Goal: Information Seeking & Learning: Learn about a topic

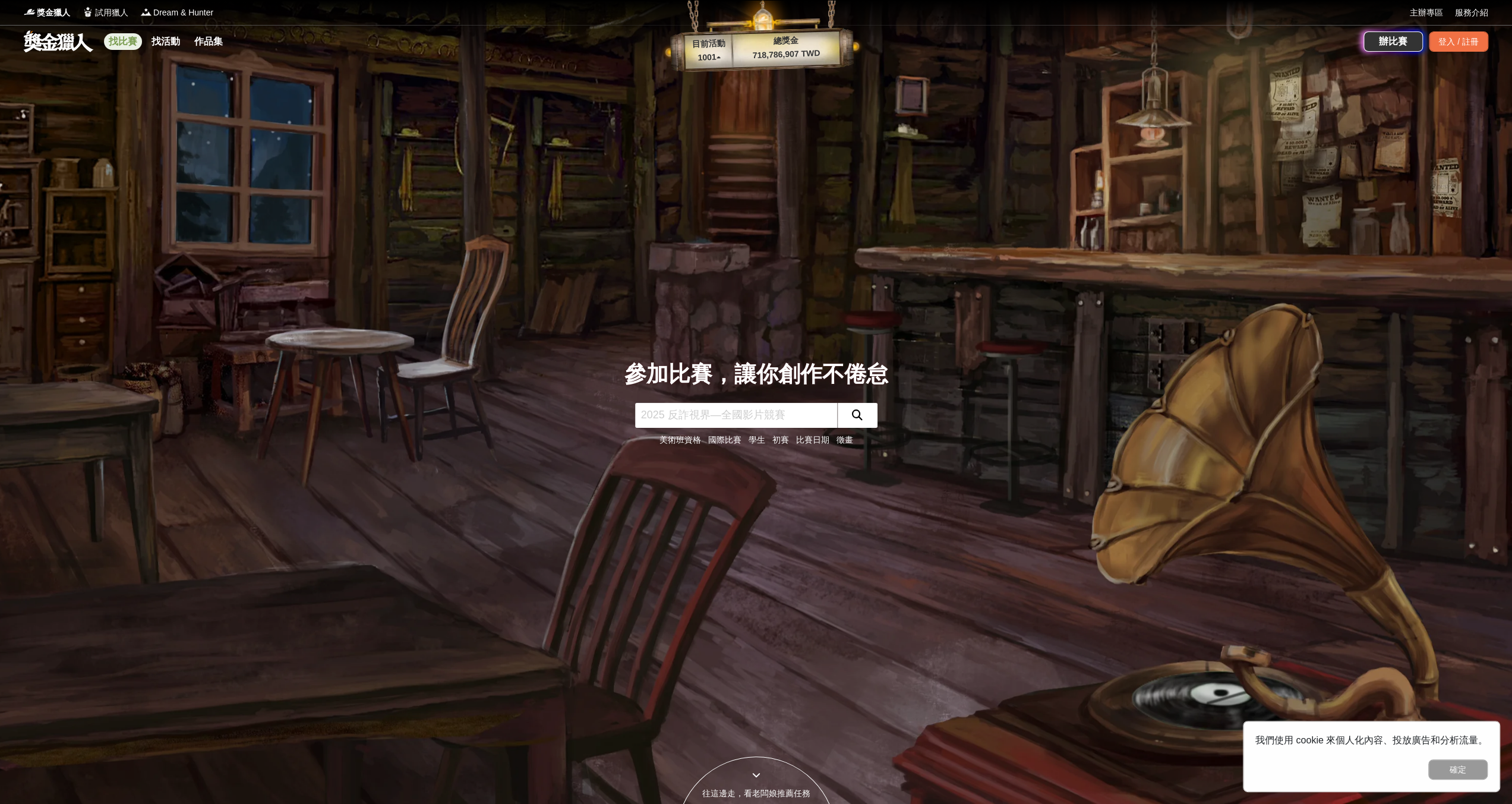
click at [116, 45] on link "找比賽" at bounding box center [123, 41] width 38 height 16
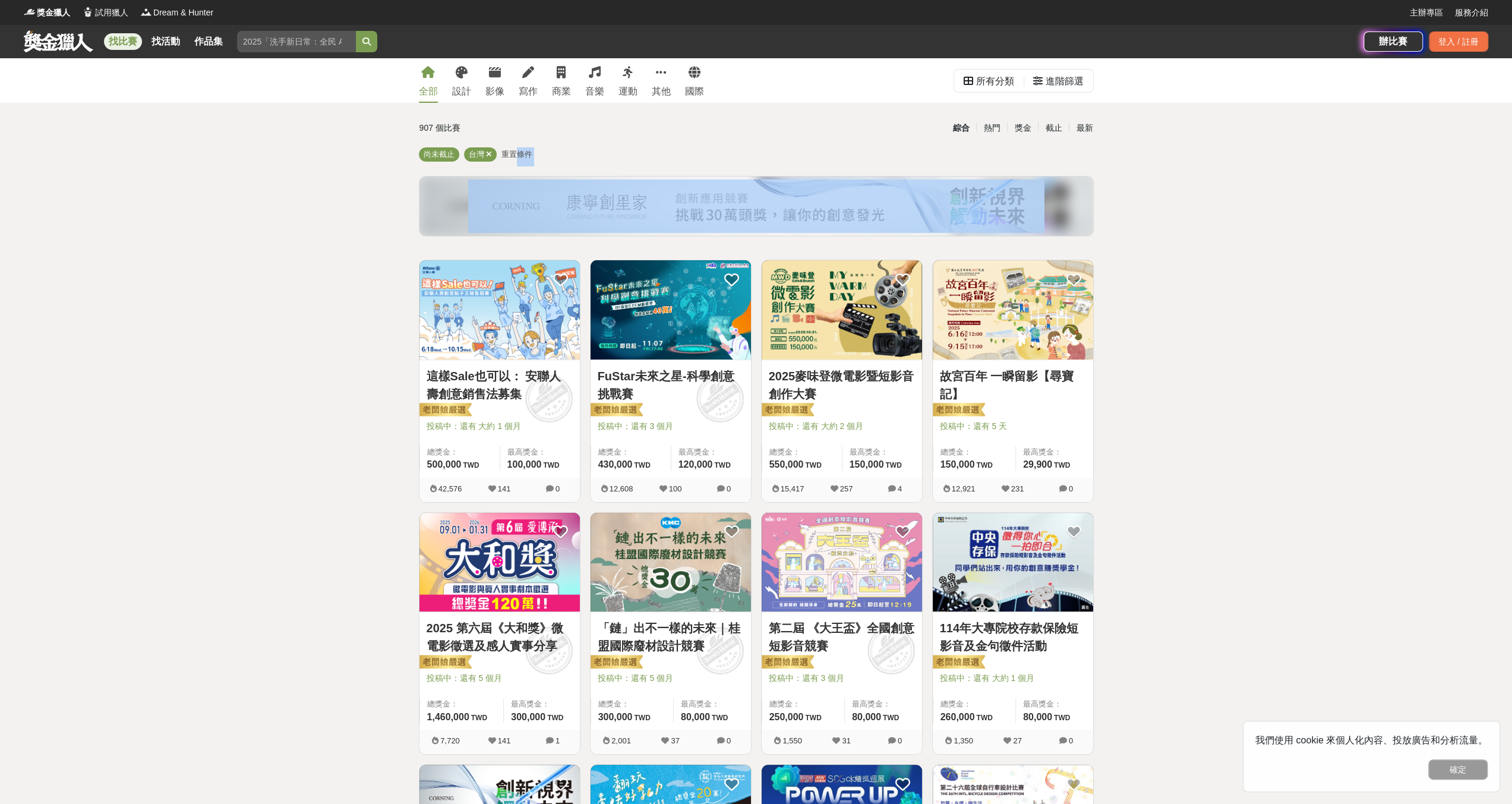
drag, startPoint x: 519, startPoint y: 153, endPoint x: 372, endPoint y: 225, distance: 163.7
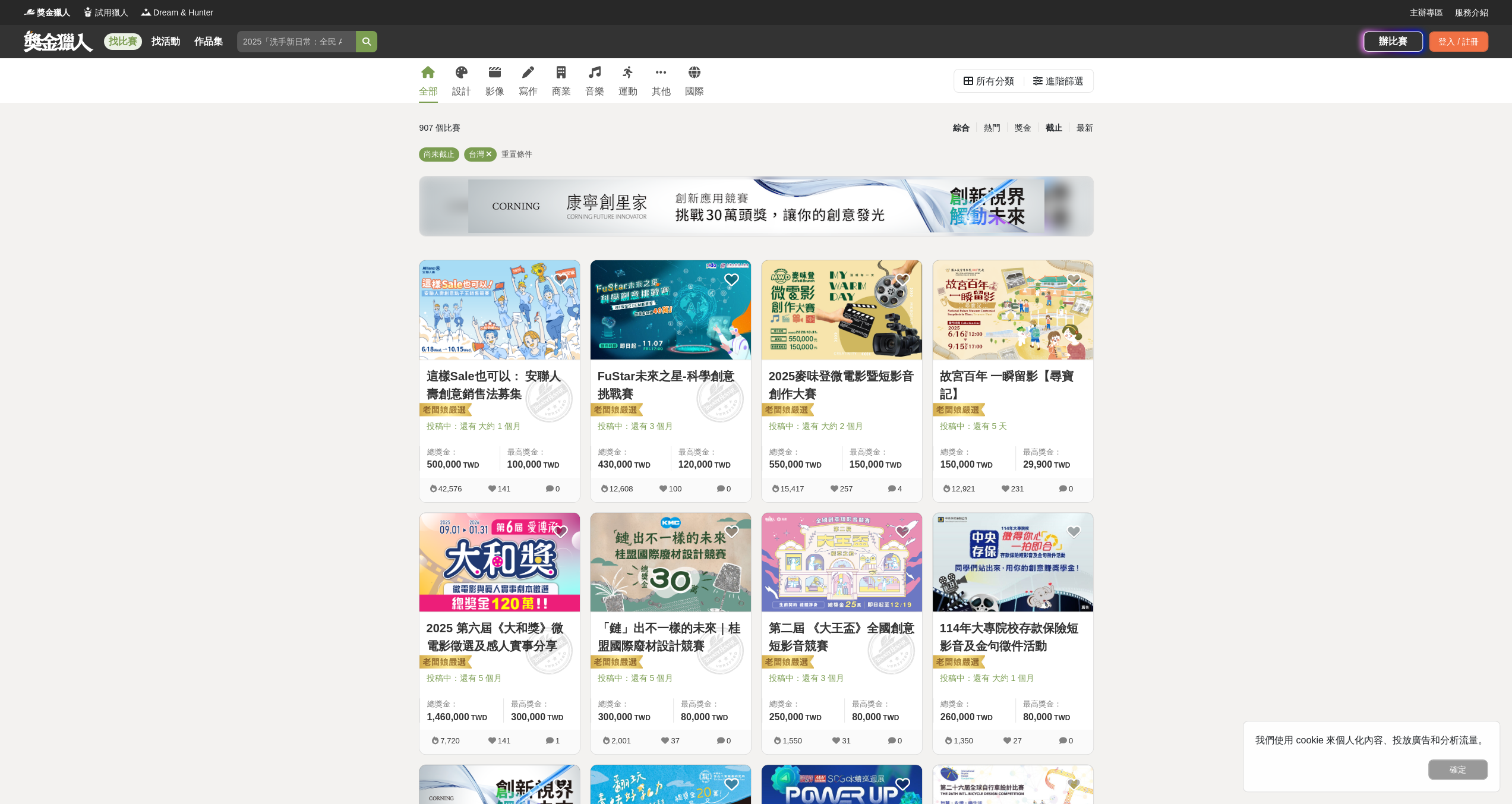
click at [1045, 123] on div "截止" at bounding box center [1054, 128] width 30 height 21
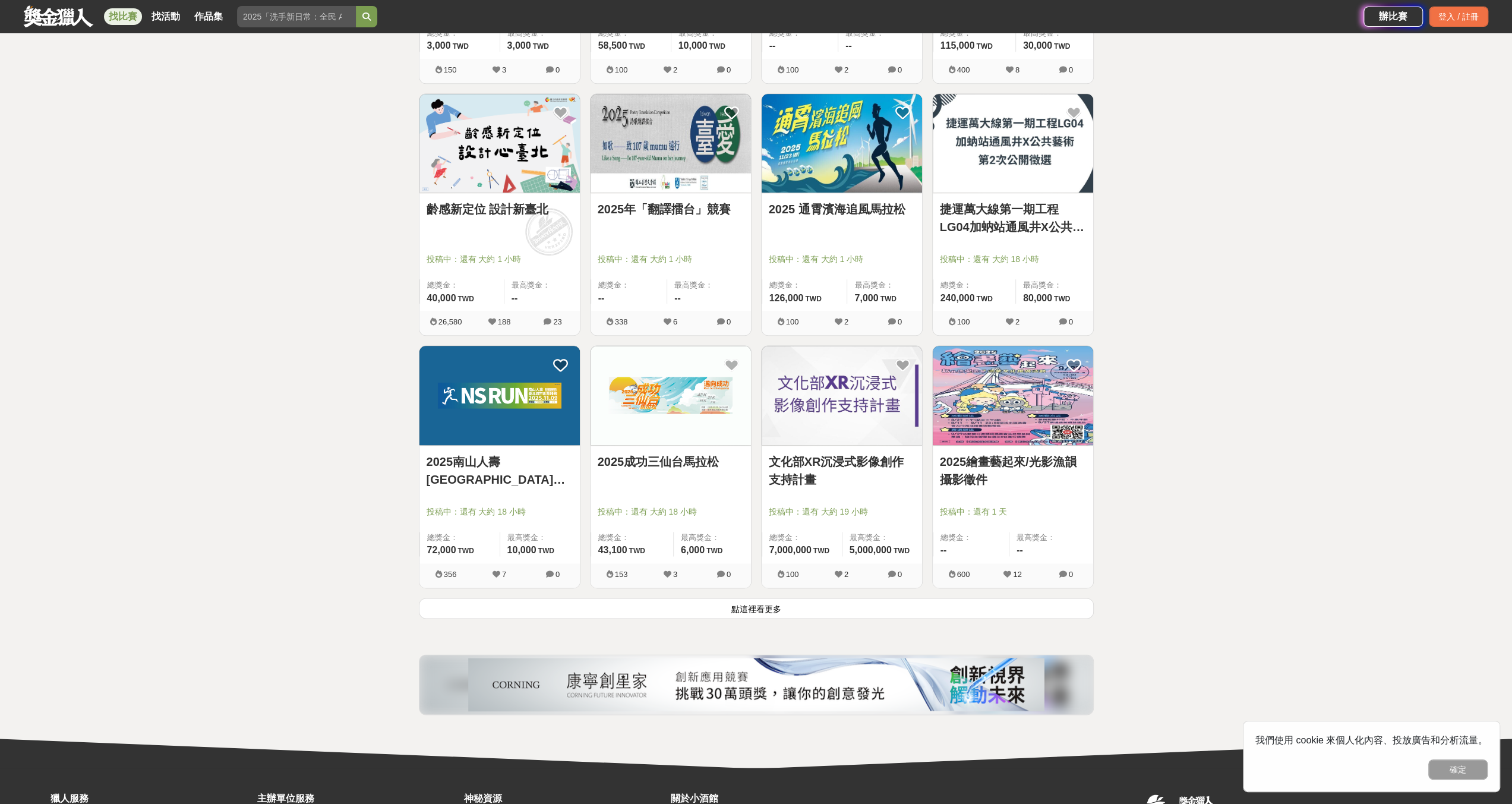
scroll to position [1303, 0]
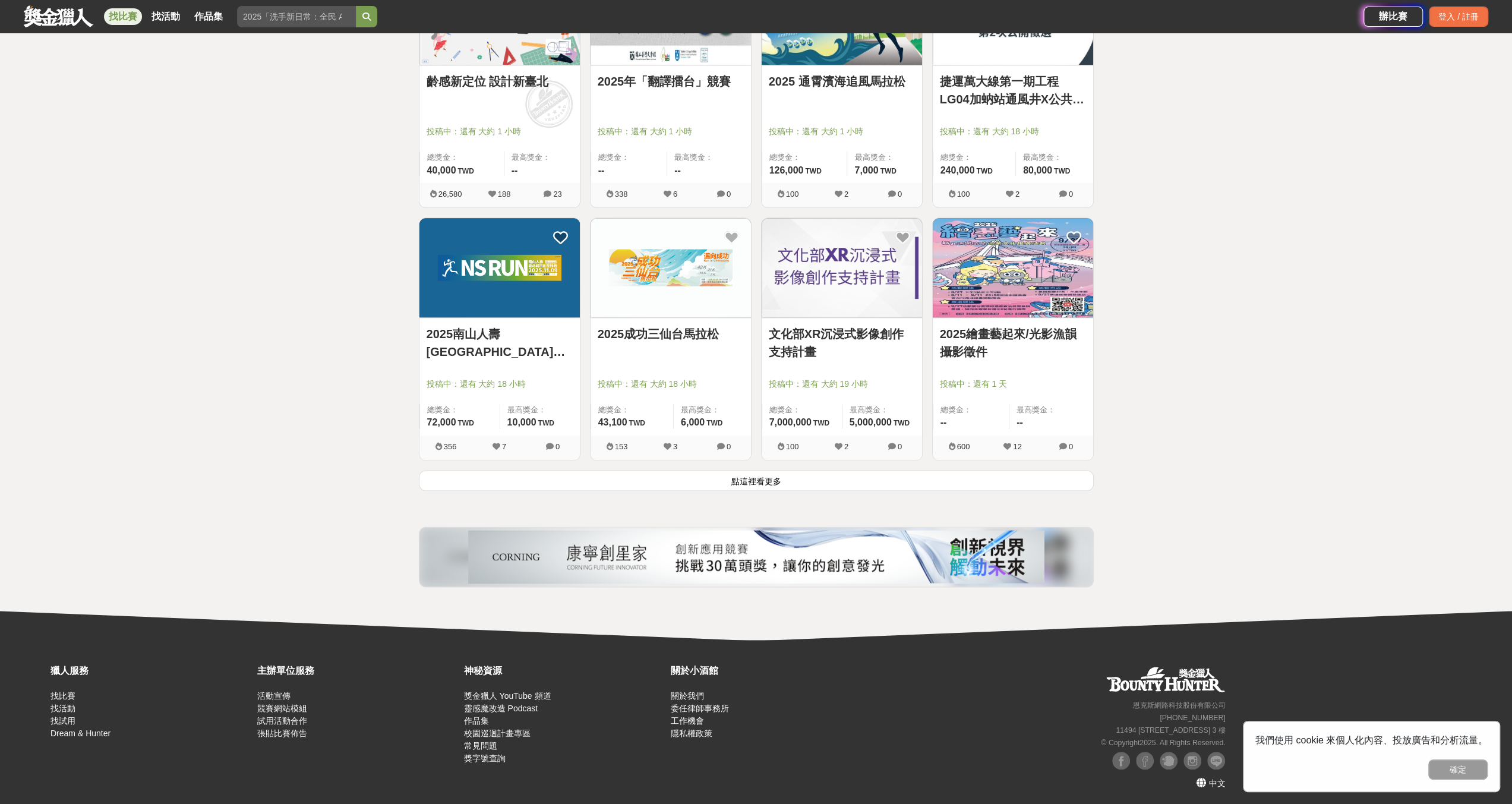
click at [643, 477] on button "點這裡看更多" at bounding box center [757, 480] width 675 height 21
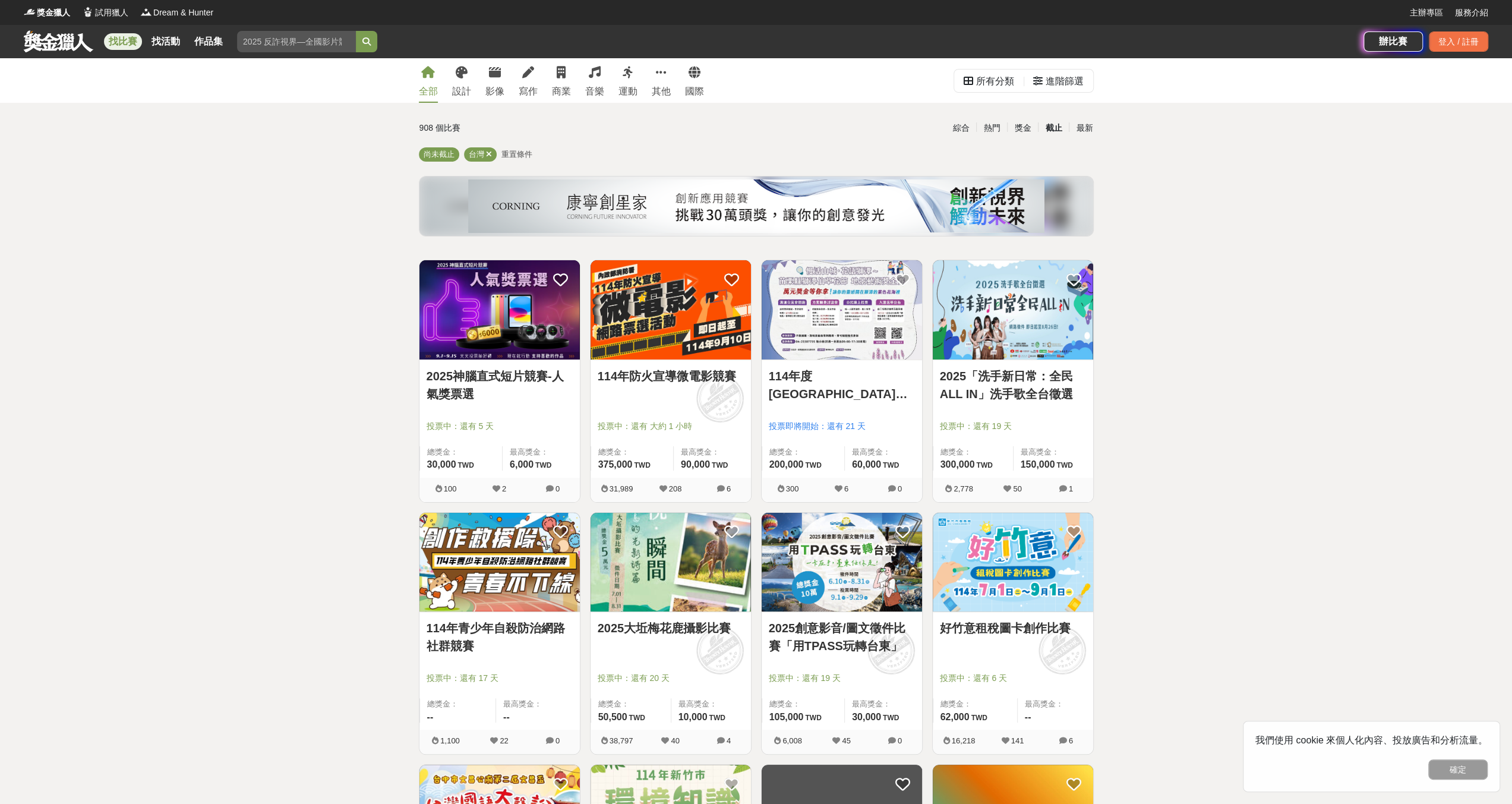
click at [1057, 124] on div "截止" at bounding box center [1054, 128] width 30 height 21
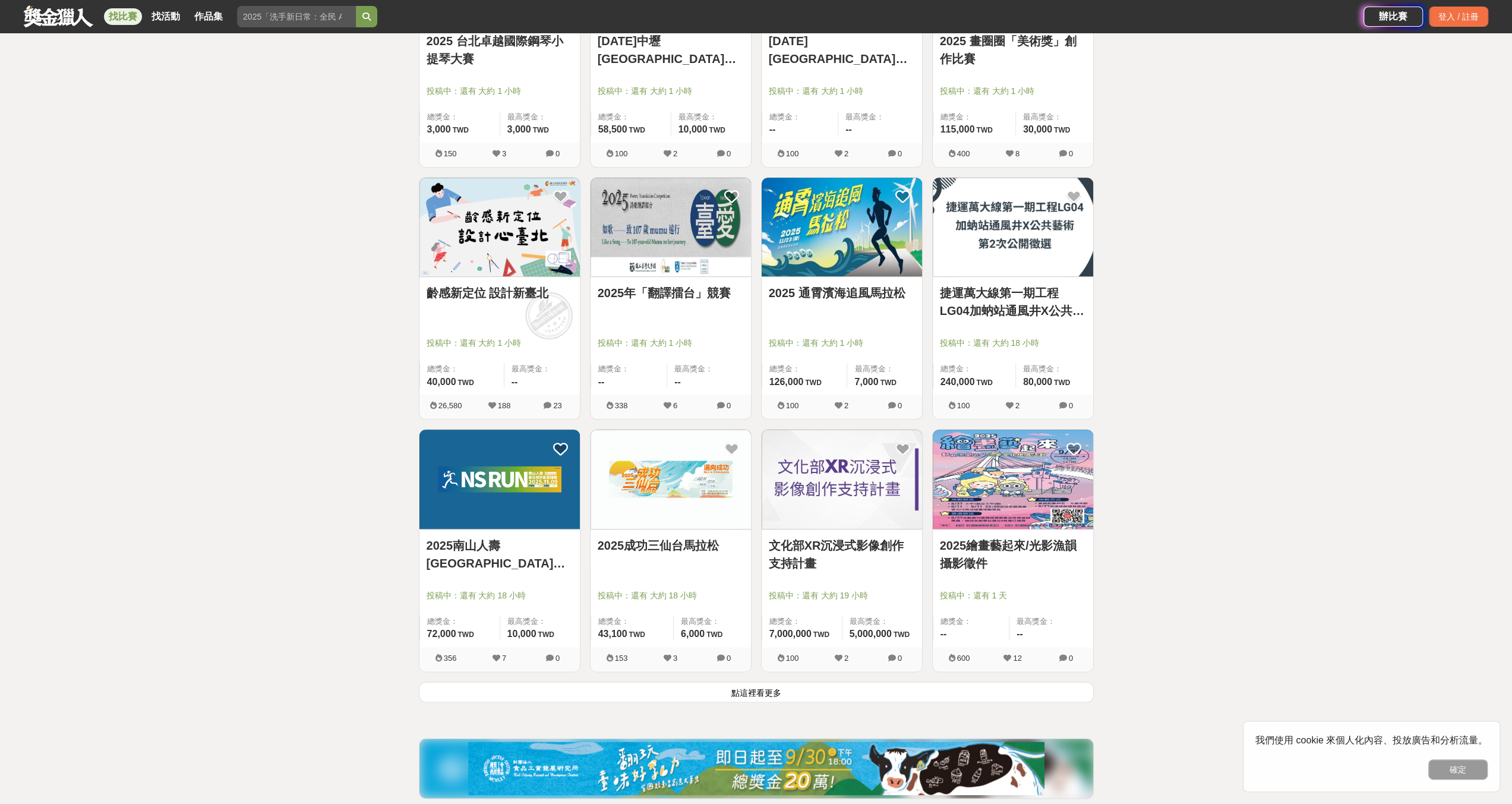
scroll to position [1188, 0]
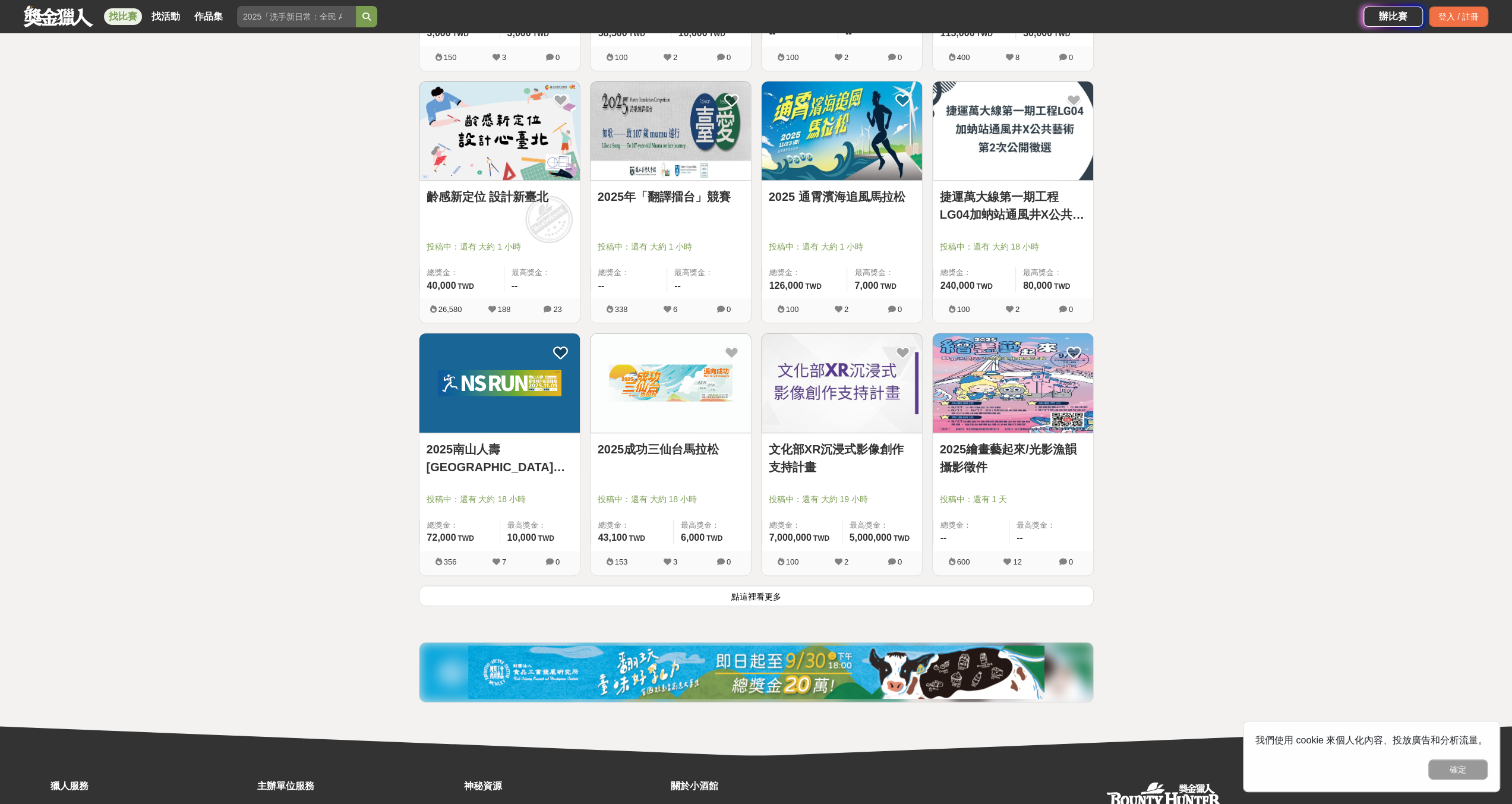
click at [824, 602] on button "點這裡看更多" at bounding box center [757, 596] width 675 height 21
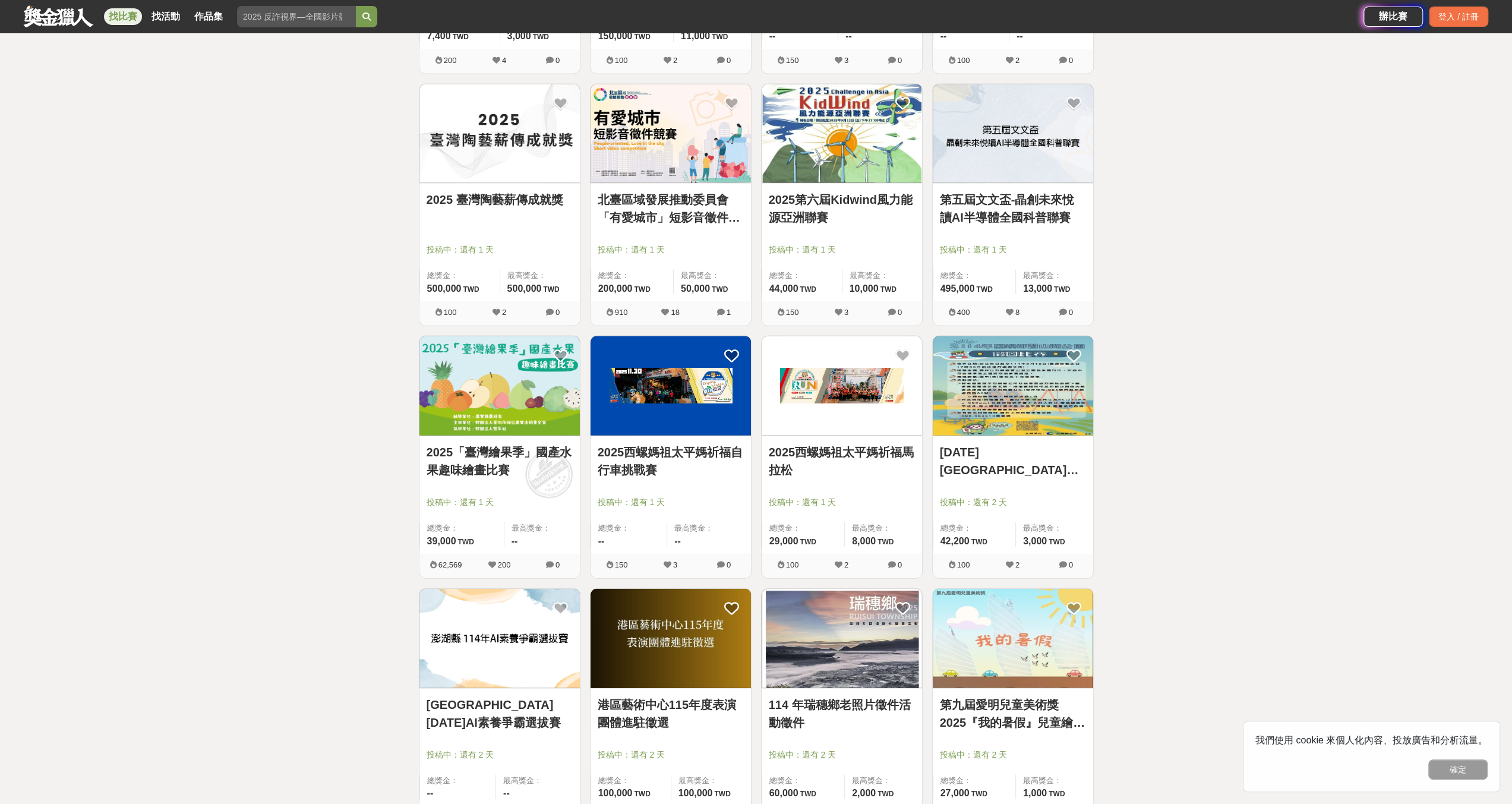
scroll to position [2791, 0]
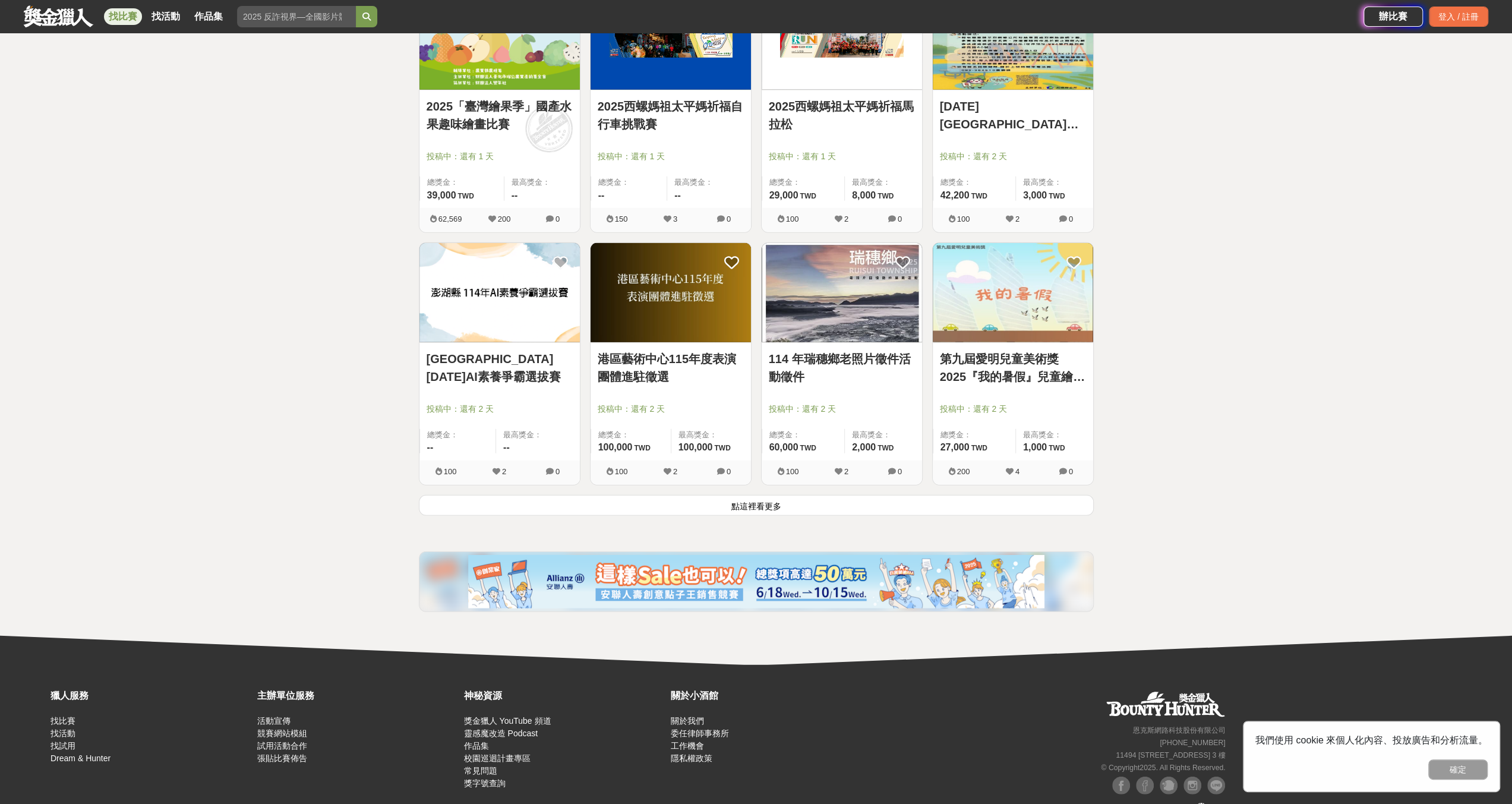
click at [789, 507] on button "點這裡看更多" at bounding box center [757, 506] width 675 height 21
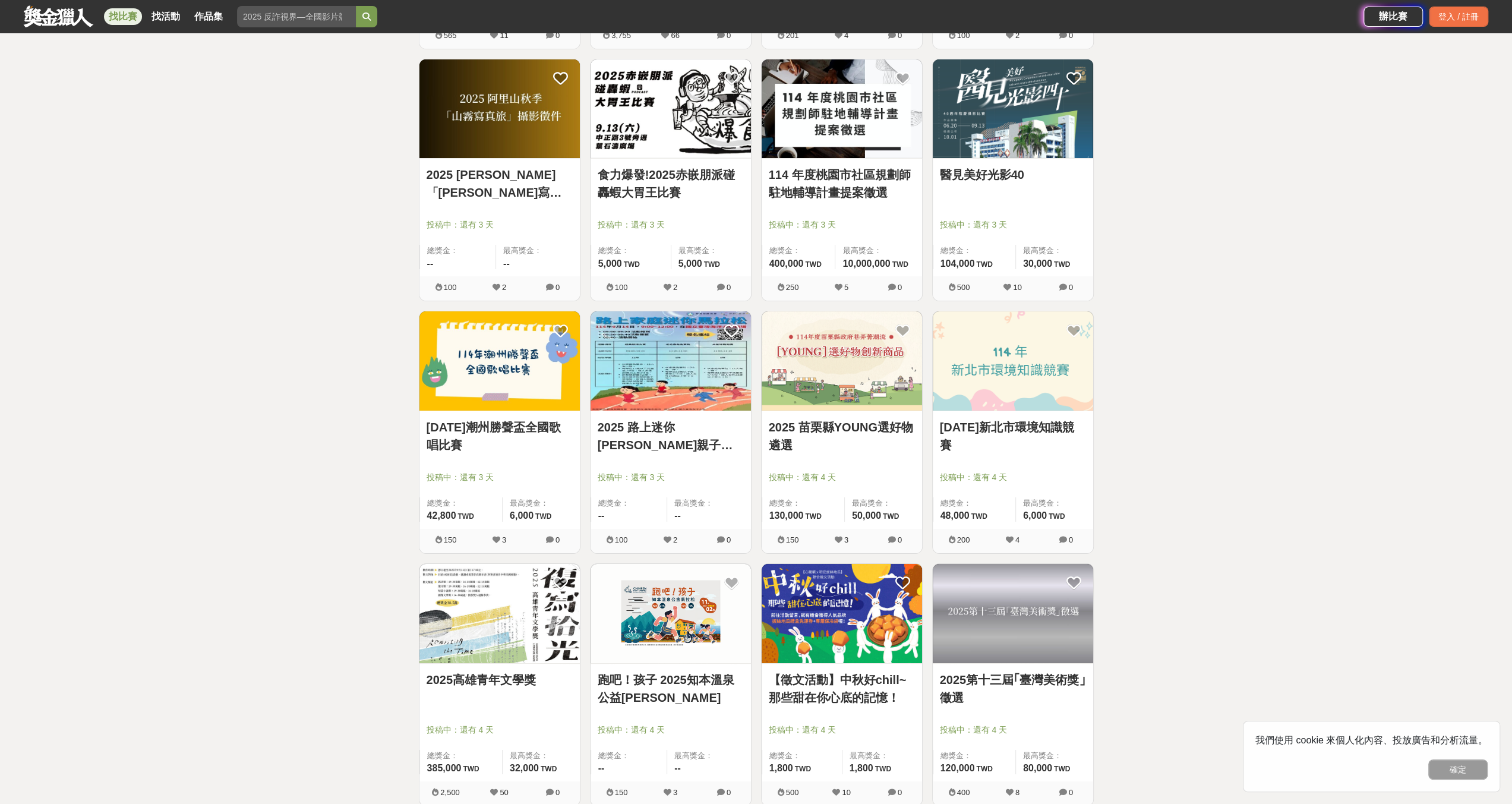
scroll to position [4157, 0]
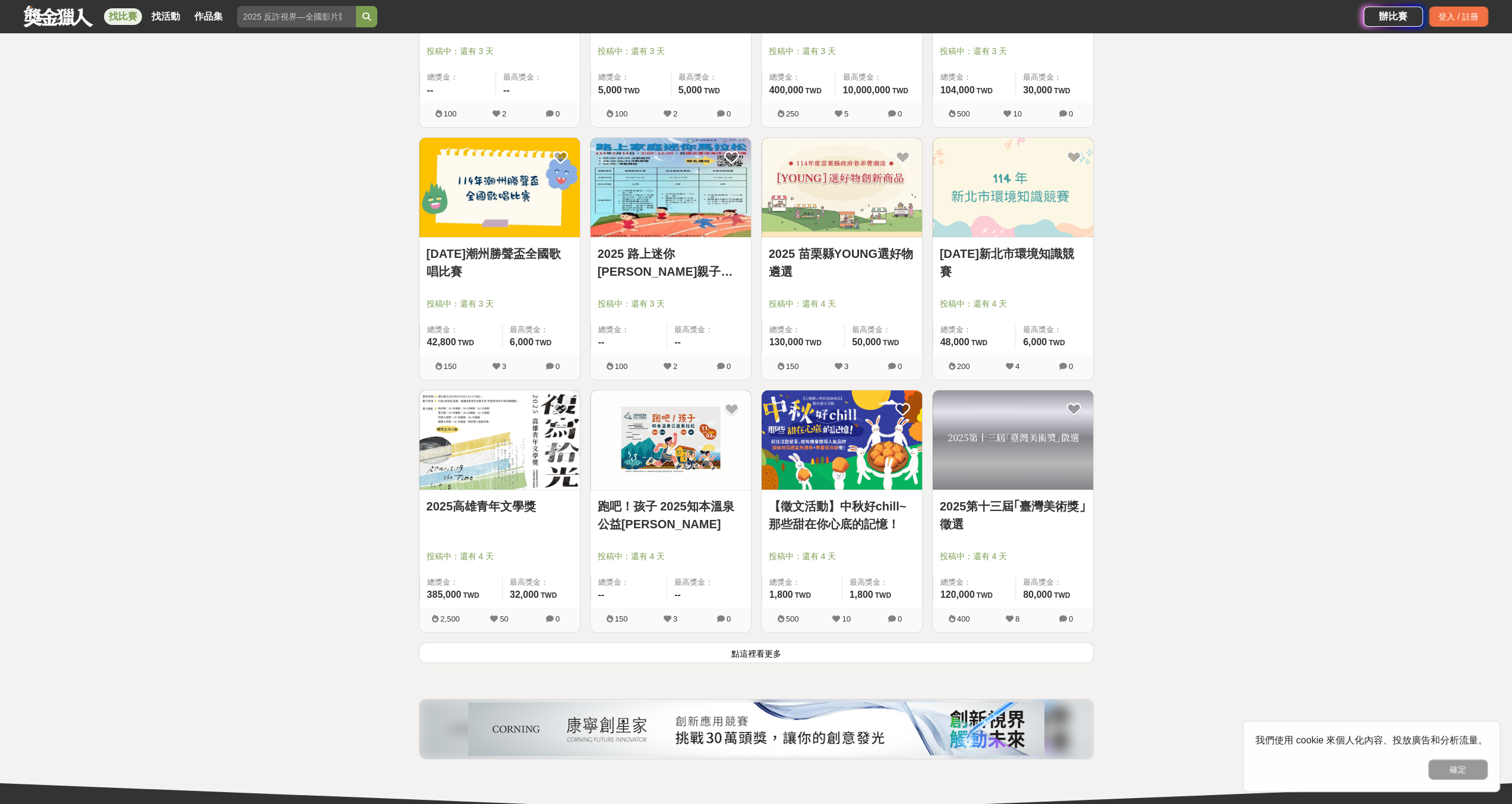
drag, startPoint x: 940, startPoint y: 641, endPoint x: 940, endPoint y: 655, distance: 14.0
click at [940, 649] on button "點這裡看更多" at bounding box center [757, 653] width 675 height 21
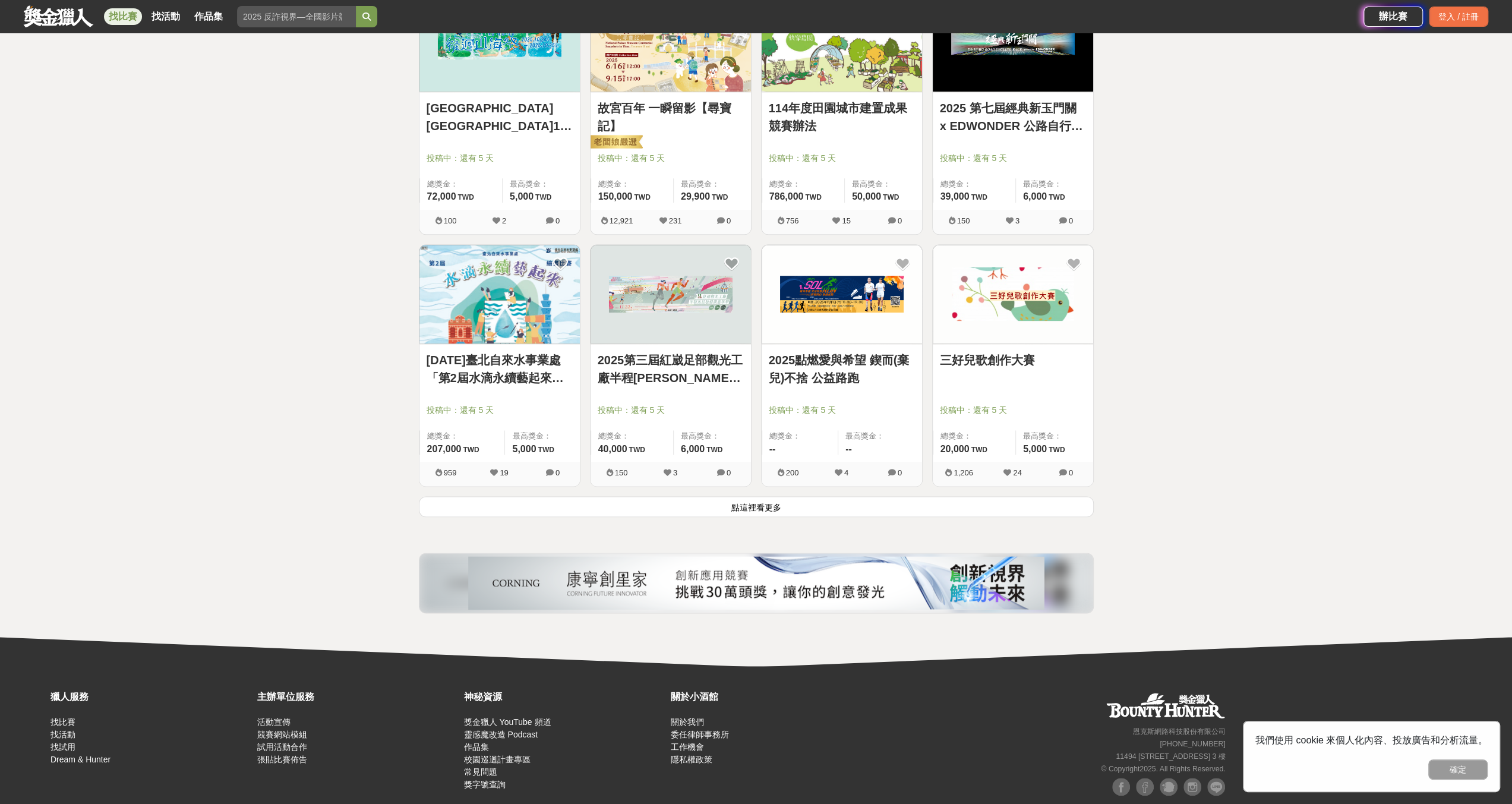
scroll to position [5820, 0]
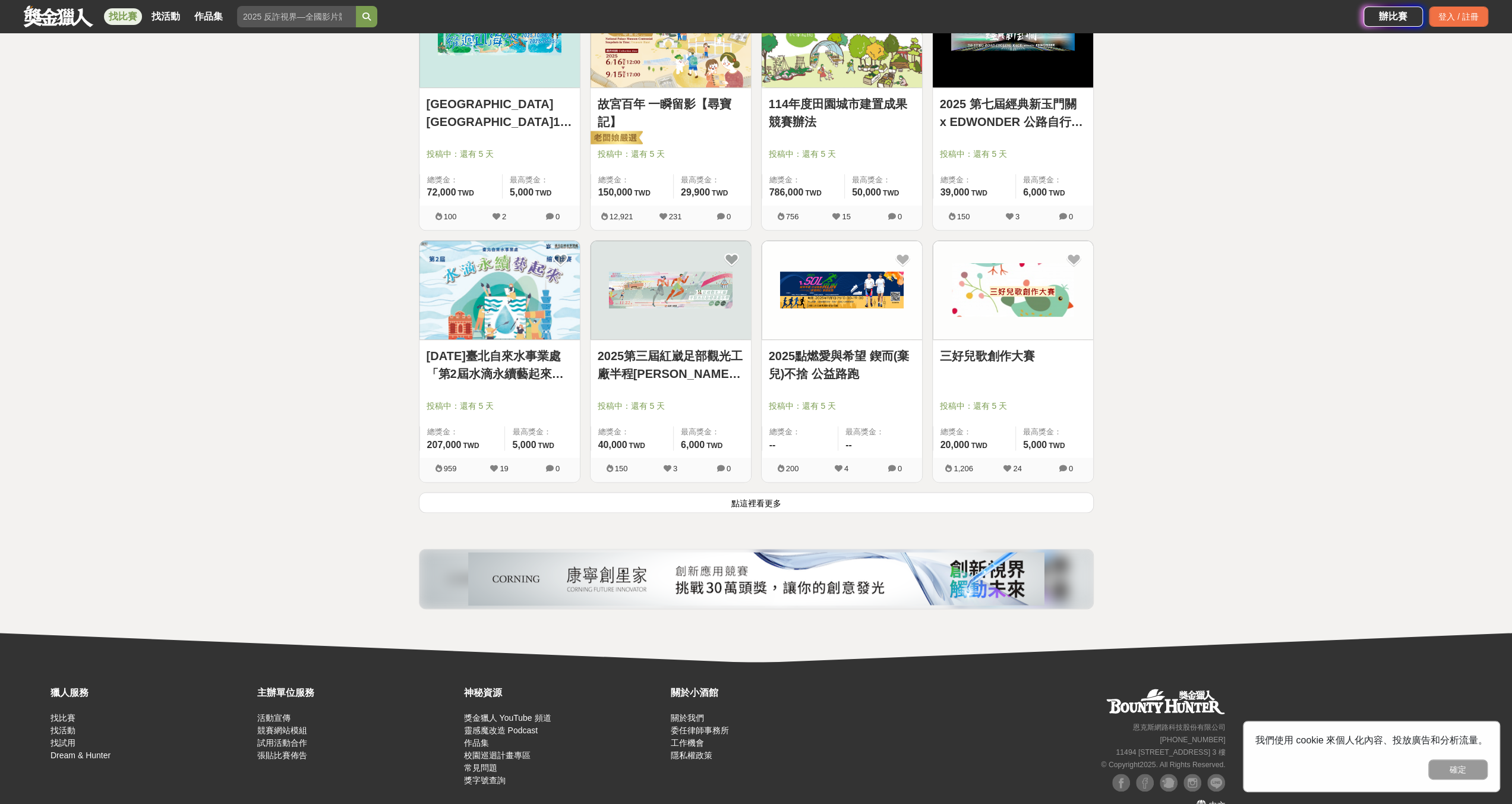
click at [882, 498] on button "點這裡看更多" at bounding box center [757, 502] width 675 height 21
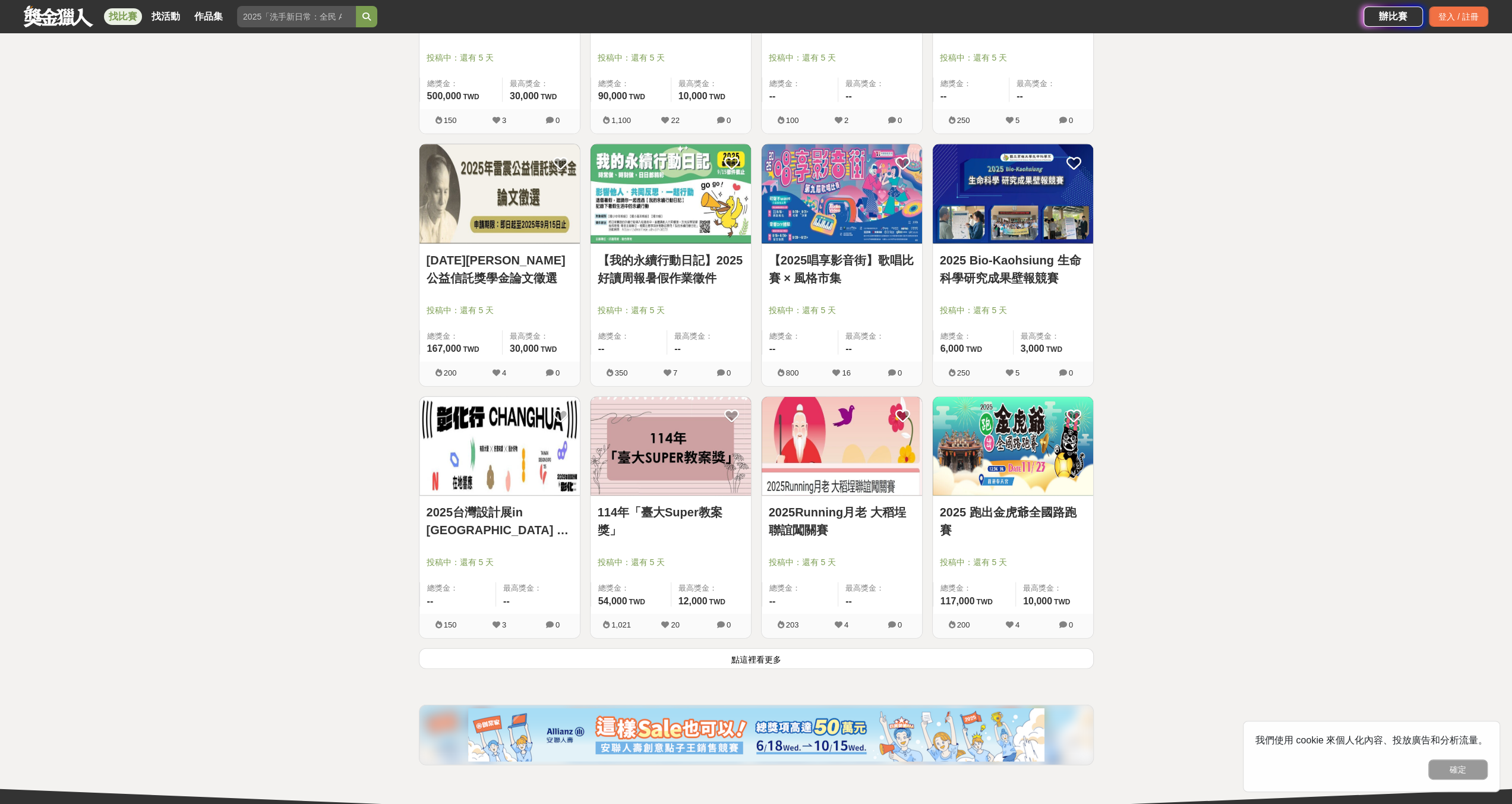
scroll to position [7246, 0]
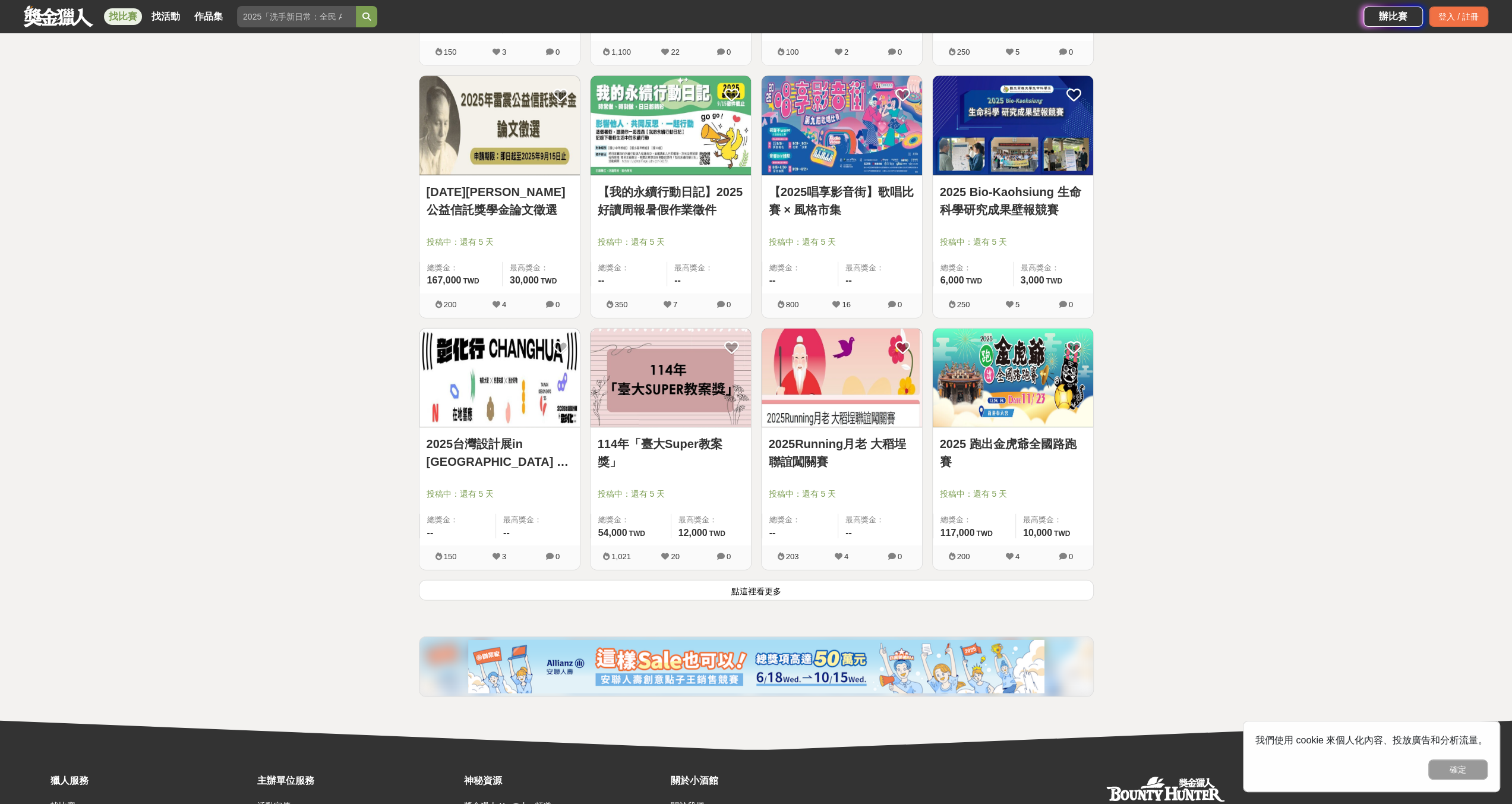
click at [513, 580] on button "點這裡看更多" at bounding box center [757, 590] width 675 height 21
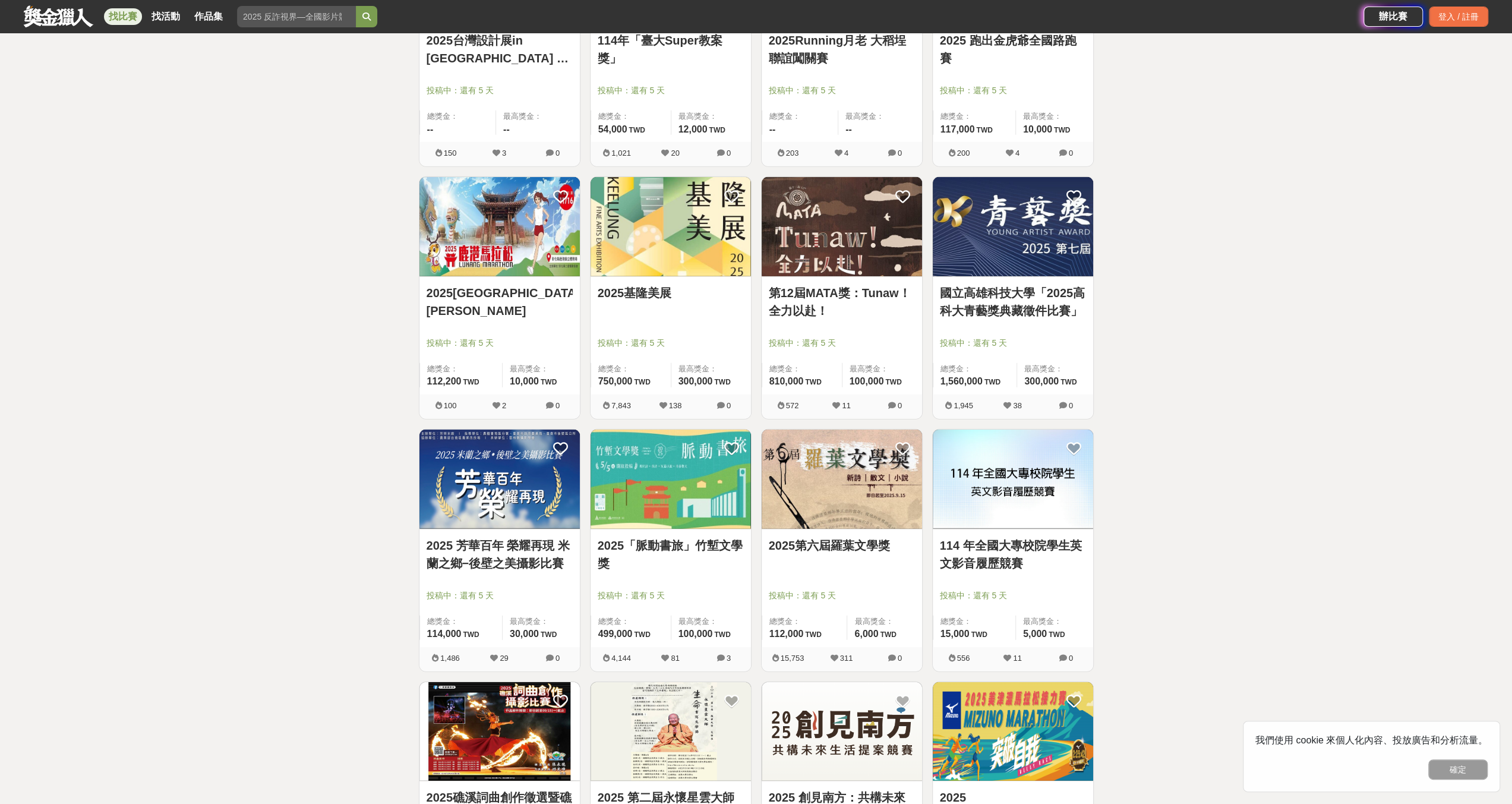
scroll to position [8858, 0]
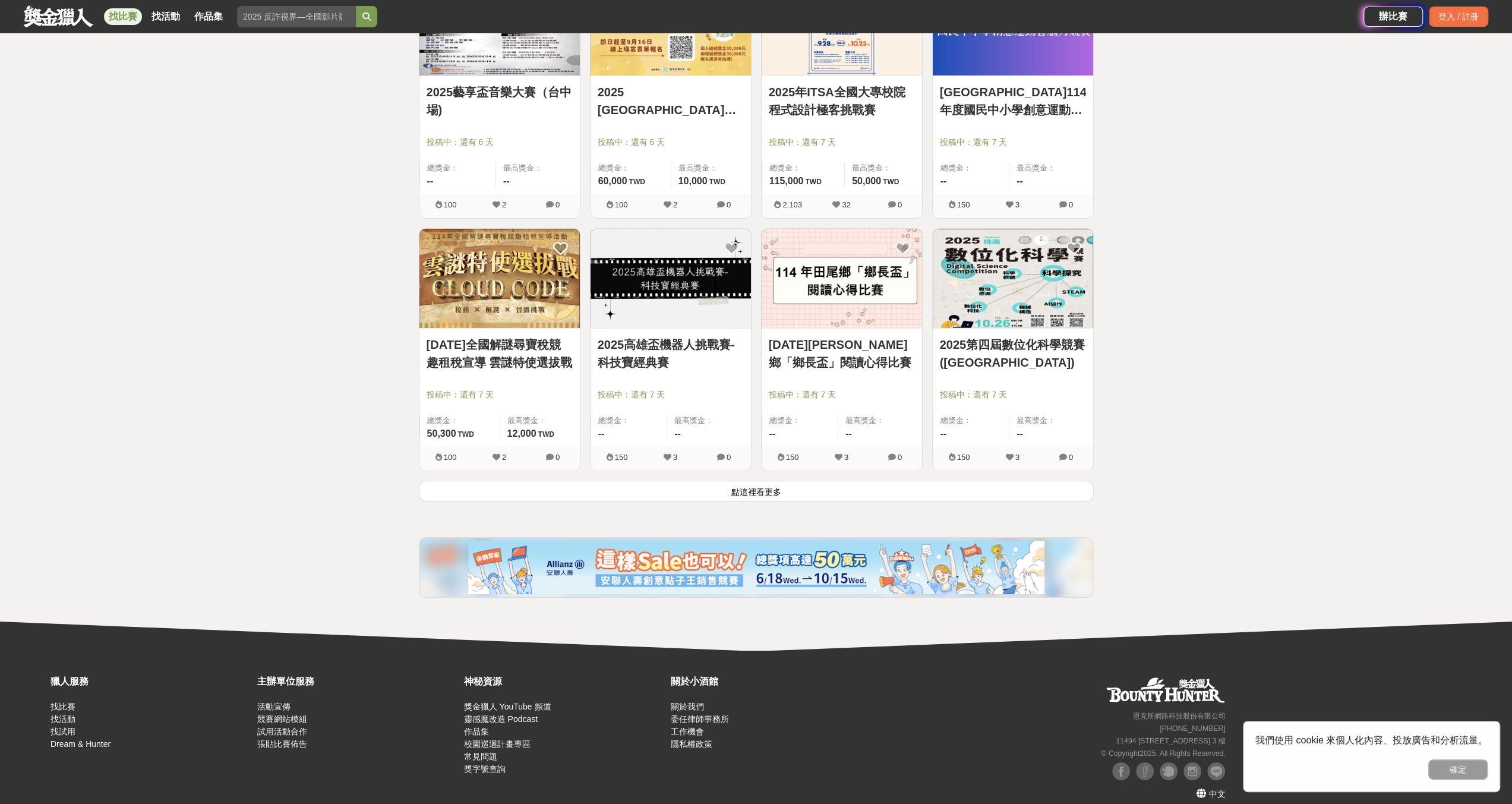
drag, startPoint x: 293, startPoint y: 101, endPoint x: 318, endPoint y: 702, distance: 601.5
click at [511, 481] on button "點這裡看更多" at bounding box center [757, 491] width 675 height 21
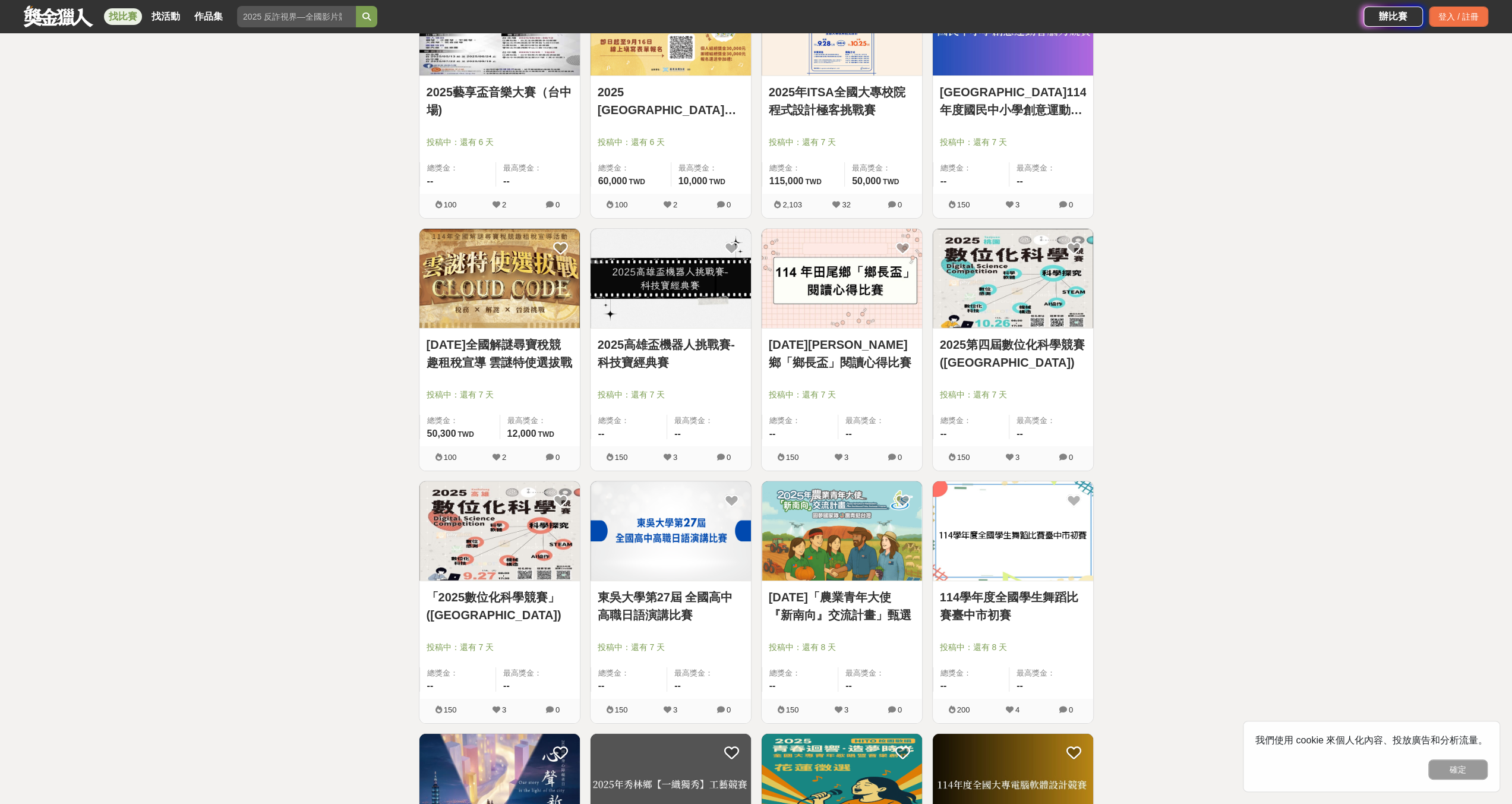
scroll to position [10369, 0]
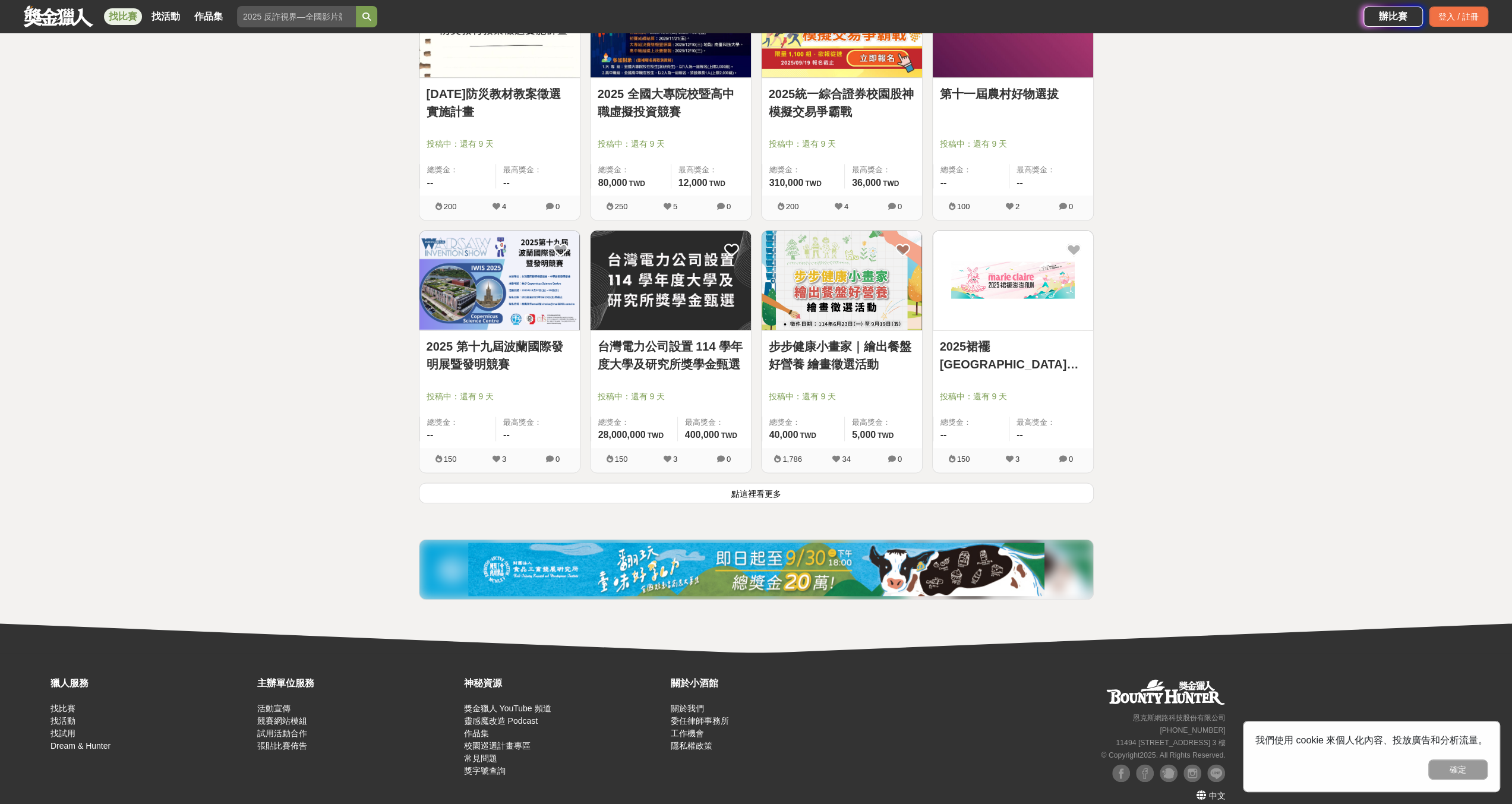
drag, startPoint x: 350, startPoint y: 128, endPoint x: 378, endPoint y: 750, distance: 622.6
click at [637, 482] on button "點這裡看更多" at bounding box center [757, 492] width 675 height 21
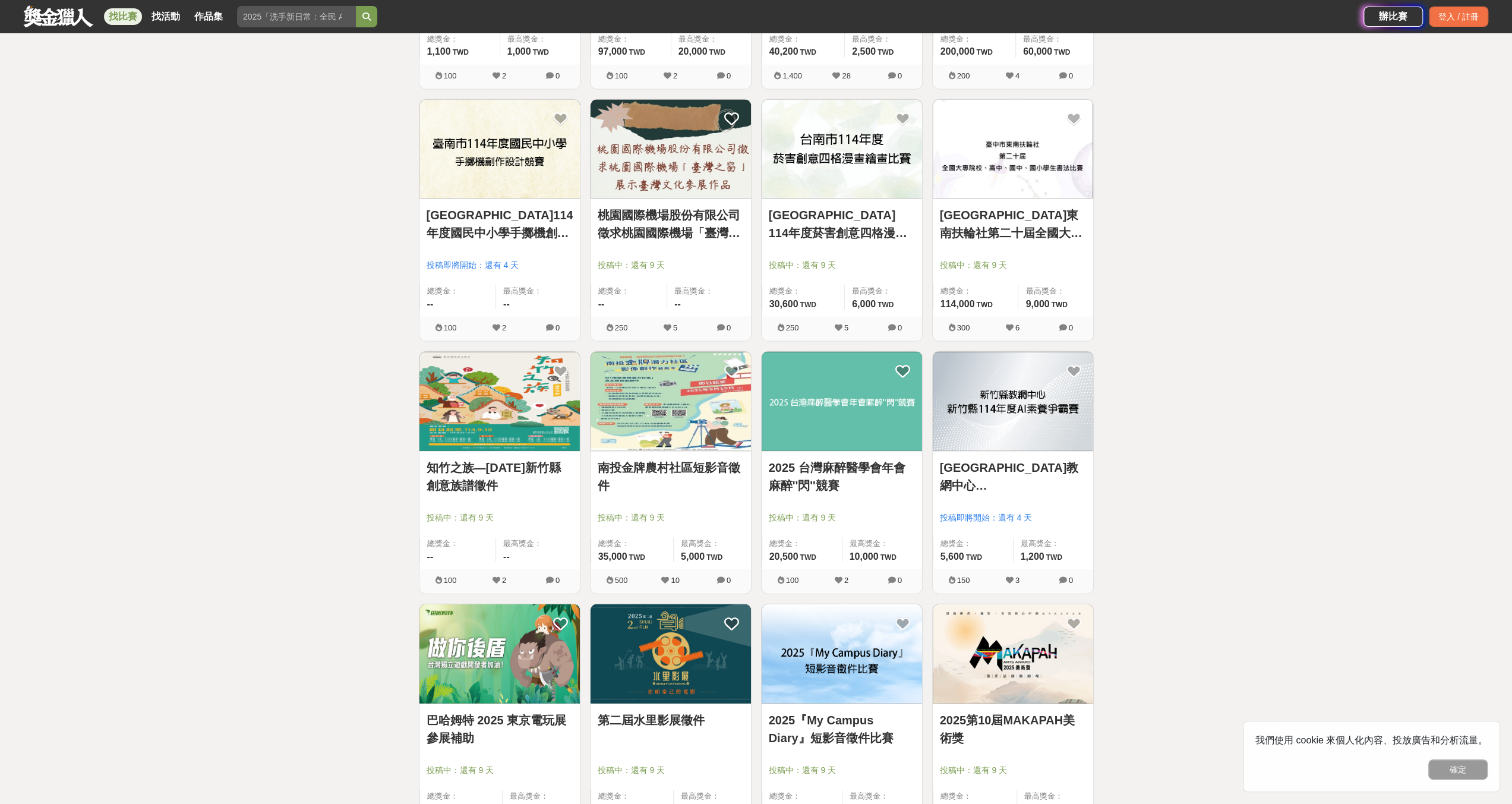
scroll to position [11616, 0]
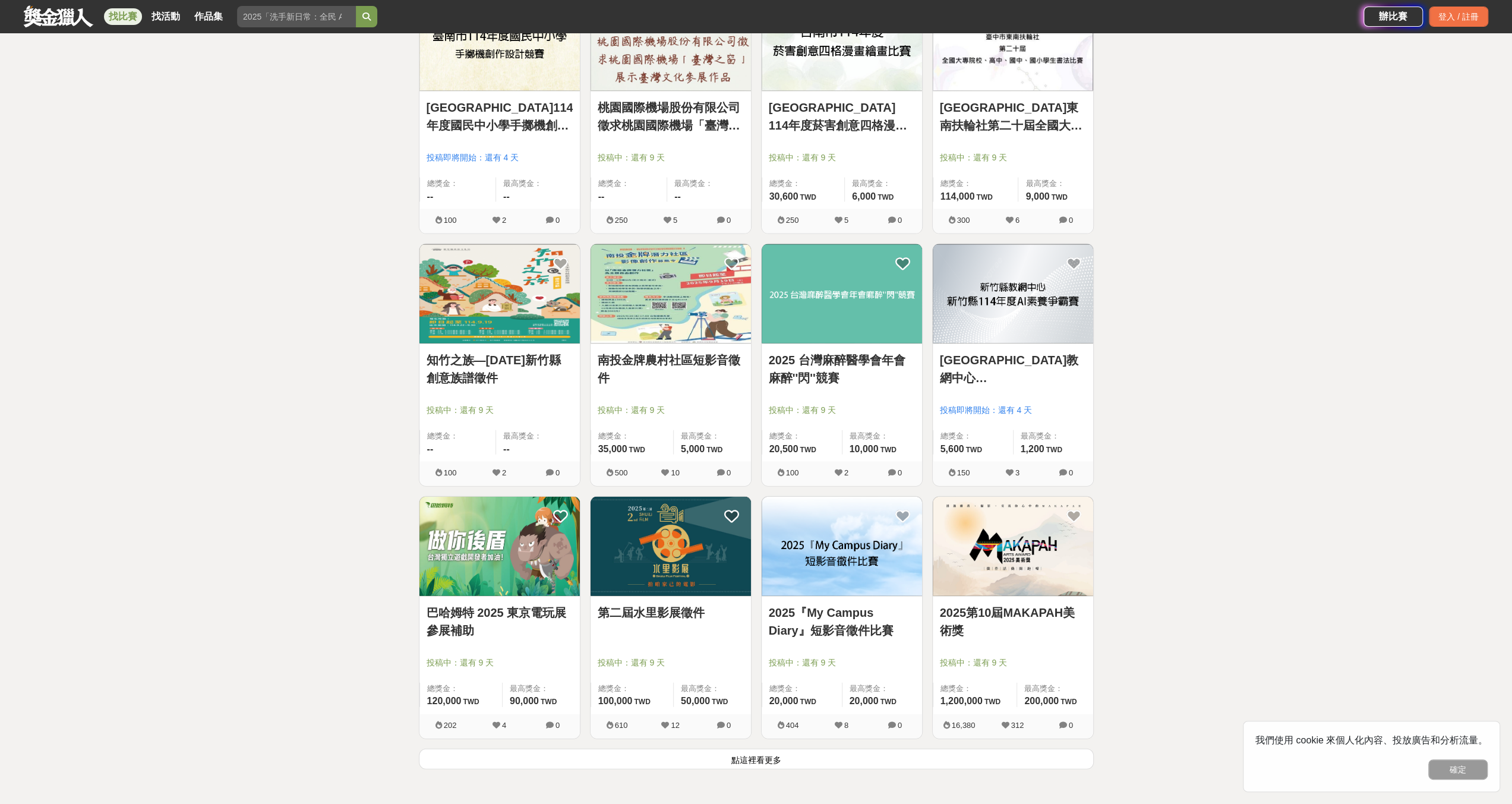
click at [509, 748] on button "點這裡看更多" at bounding box center [757, 758] width 675 height 21
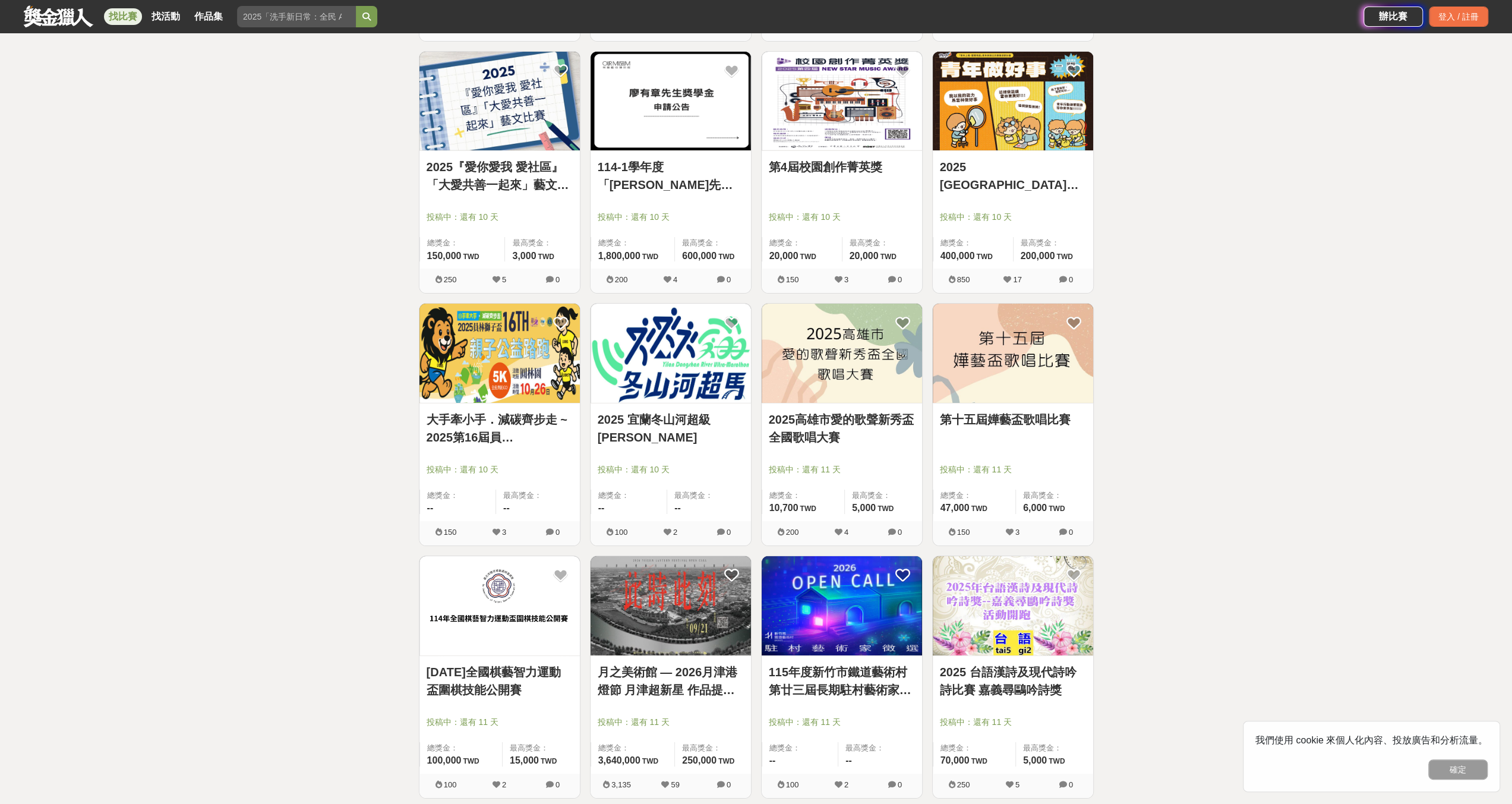
scroll to position [13220, 0]
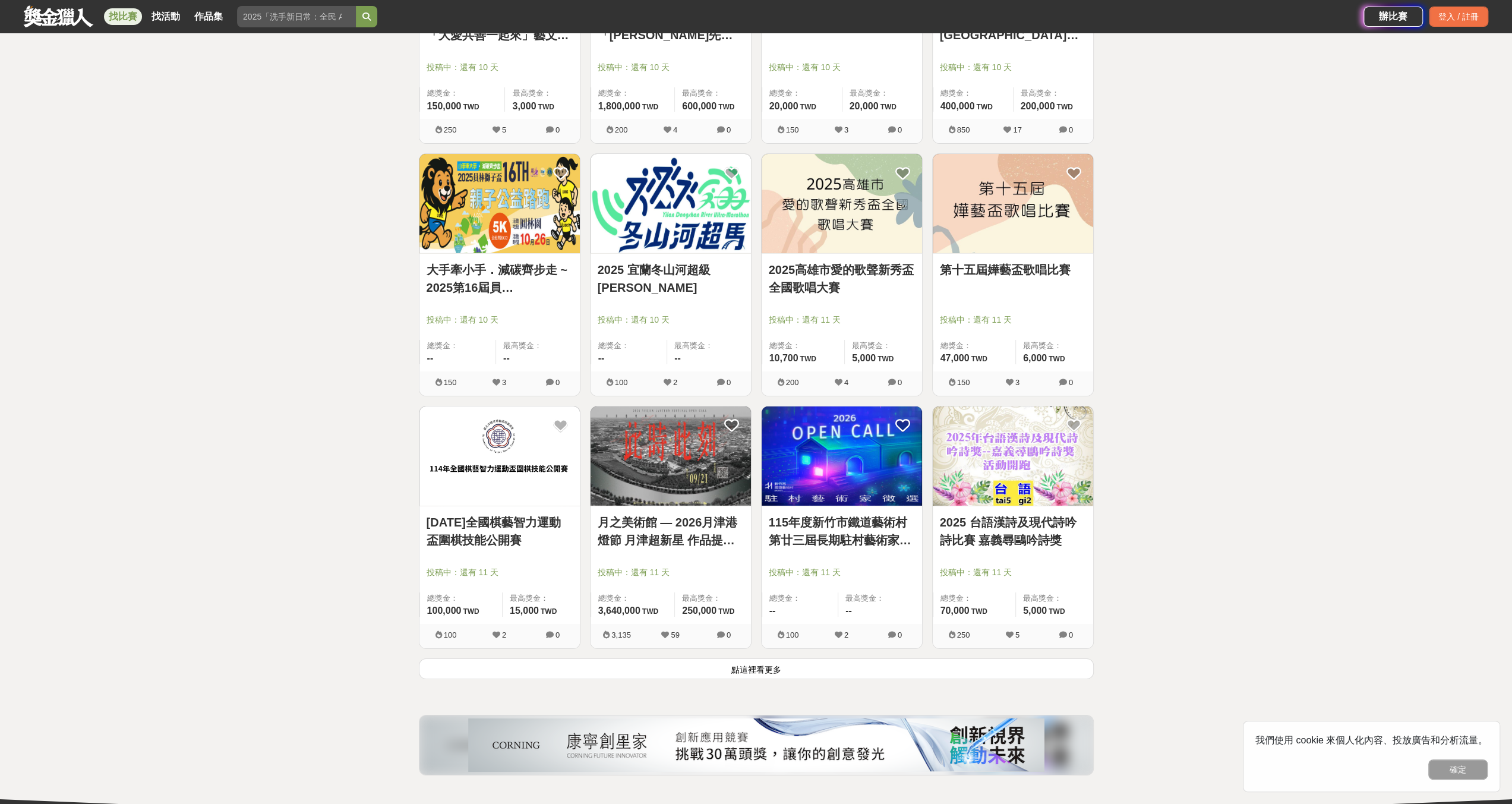
click at [482, 658] on button "點這裡看更多" at bounding box center [757, 668] width 675 height 21
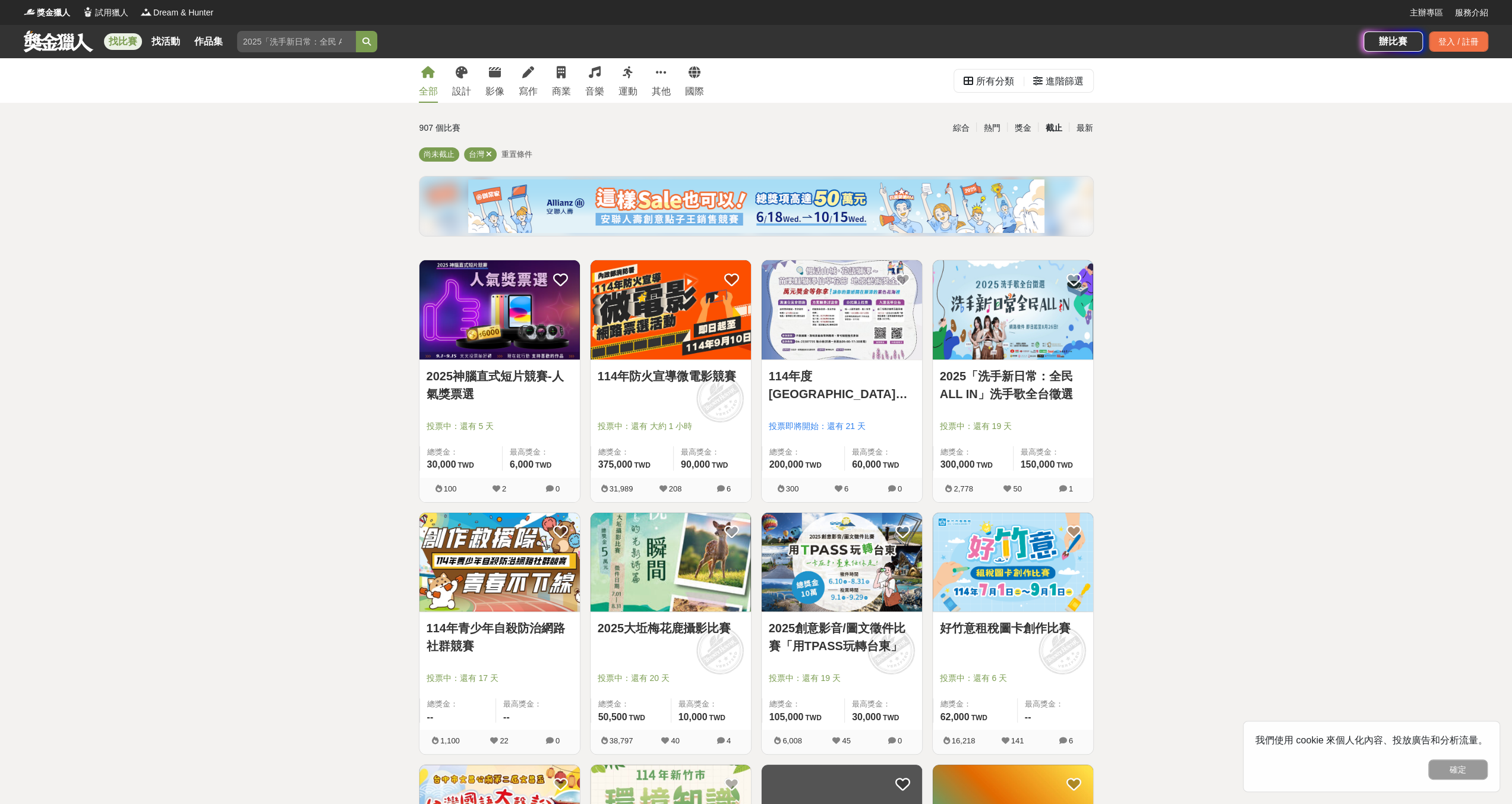
drag, startPoint x: 343, startPoint y: 533, endPoint x: 325, endPoint y: 44, distance: 489.3
click at [1052, 127] on div "截止" at bounding box center [1054, 128] width 30 height 21
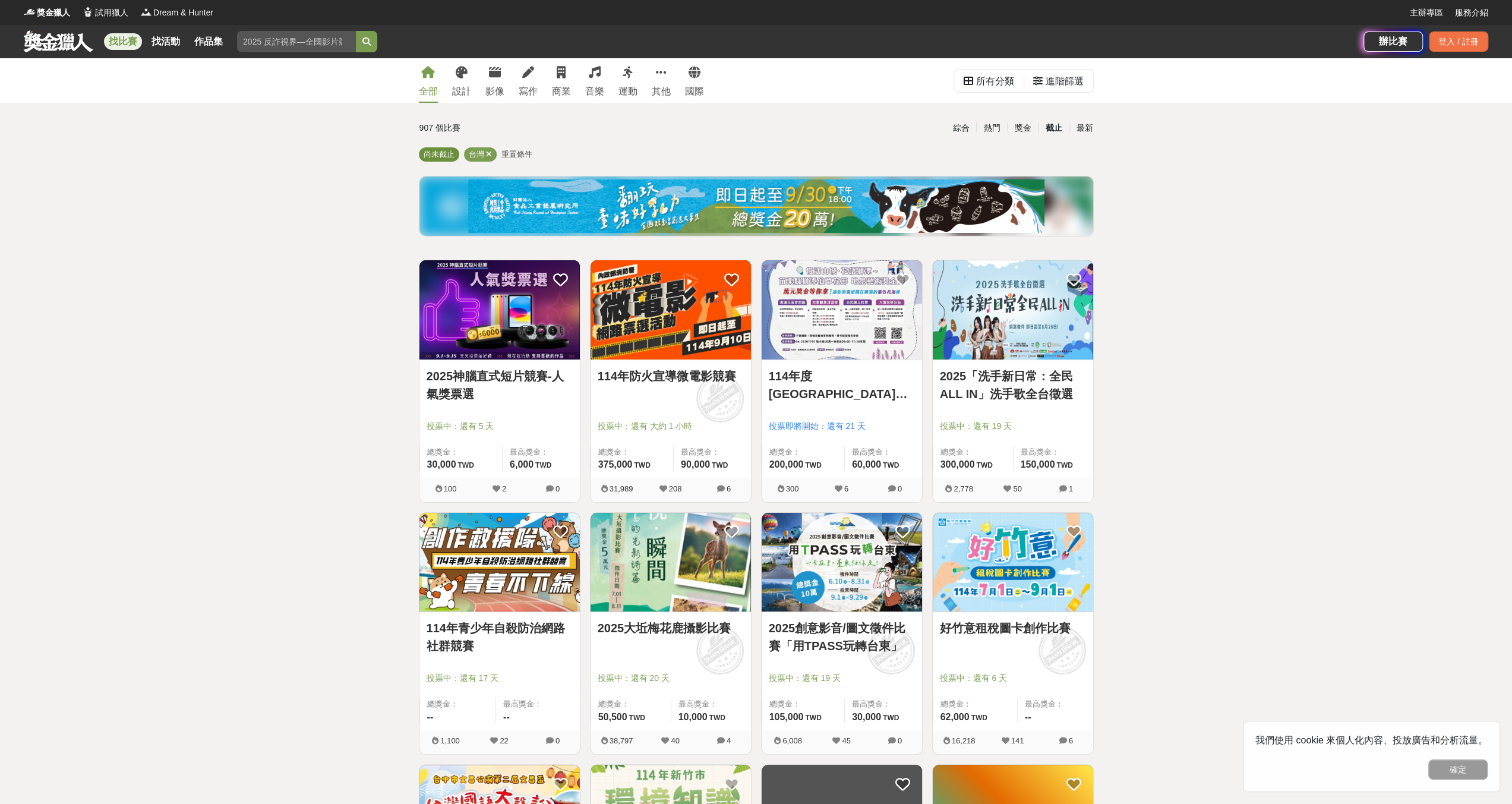
click at [448, 157] on span "尚未截止" at bounding box center [439, 153] width 30 height 9
click at [510, 147] on div "尚未截止 台灣 重置條件" at bounding box center [757, 157] width 675 height 19
click at [514, 151] on span "重置條件" at bounding box center [516, 153] width 30 height 9
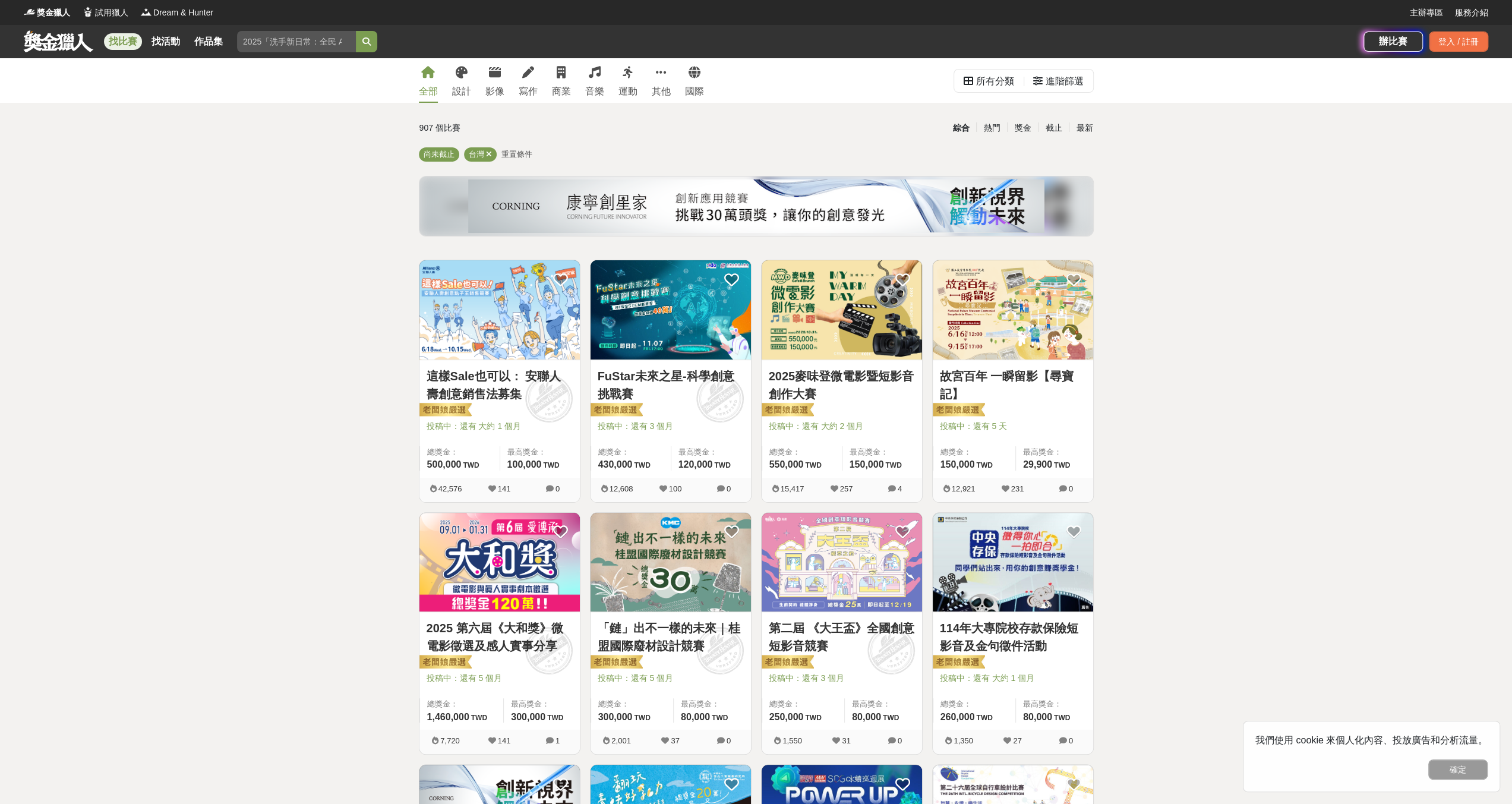
click at [514, 151] on span "重置條件" at bounding box center [516, 153] width 30 height 9
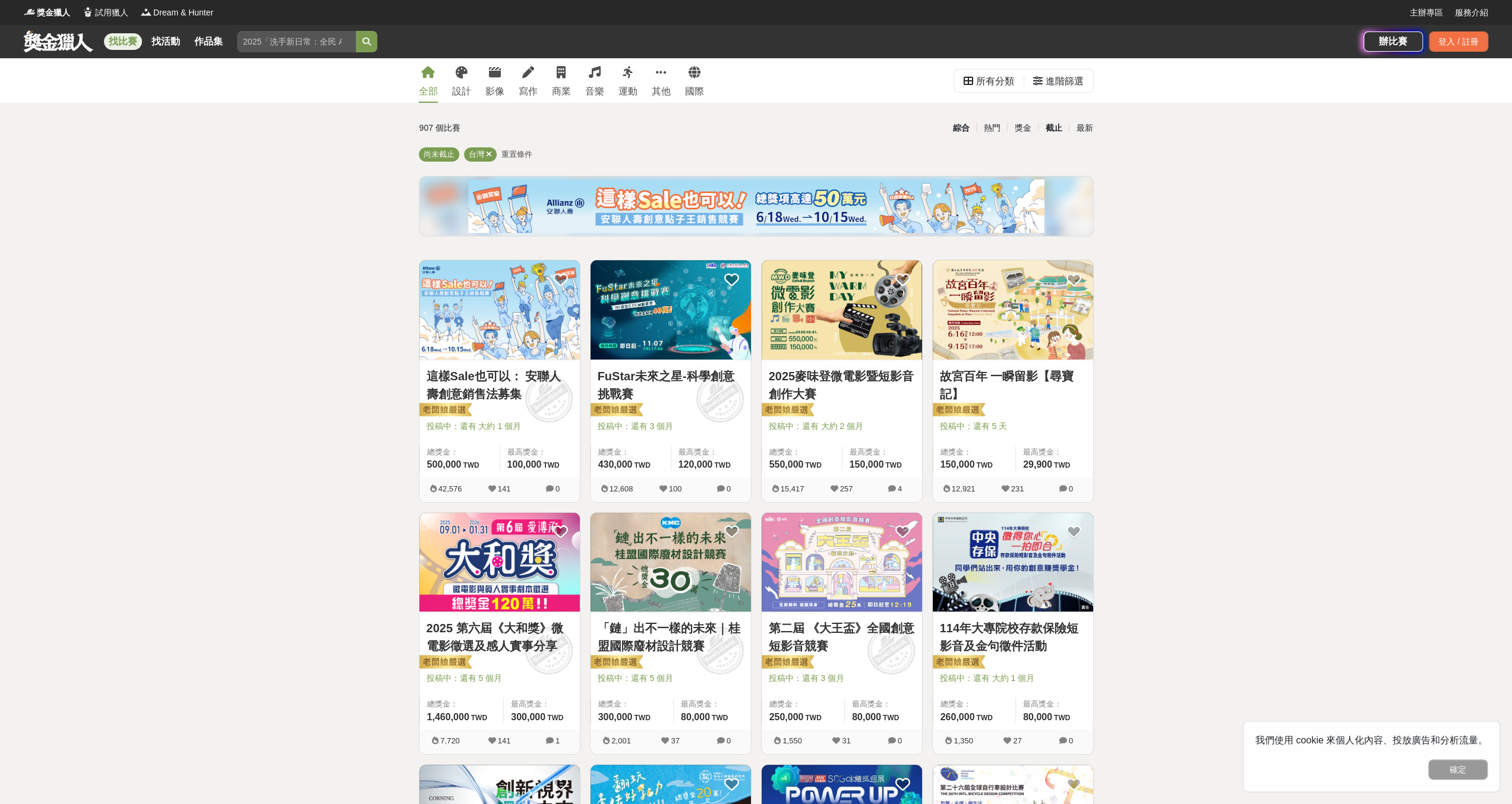
click at [1045, 129] on div "截止" at bounding box center [1054, 128] width 30 height 21
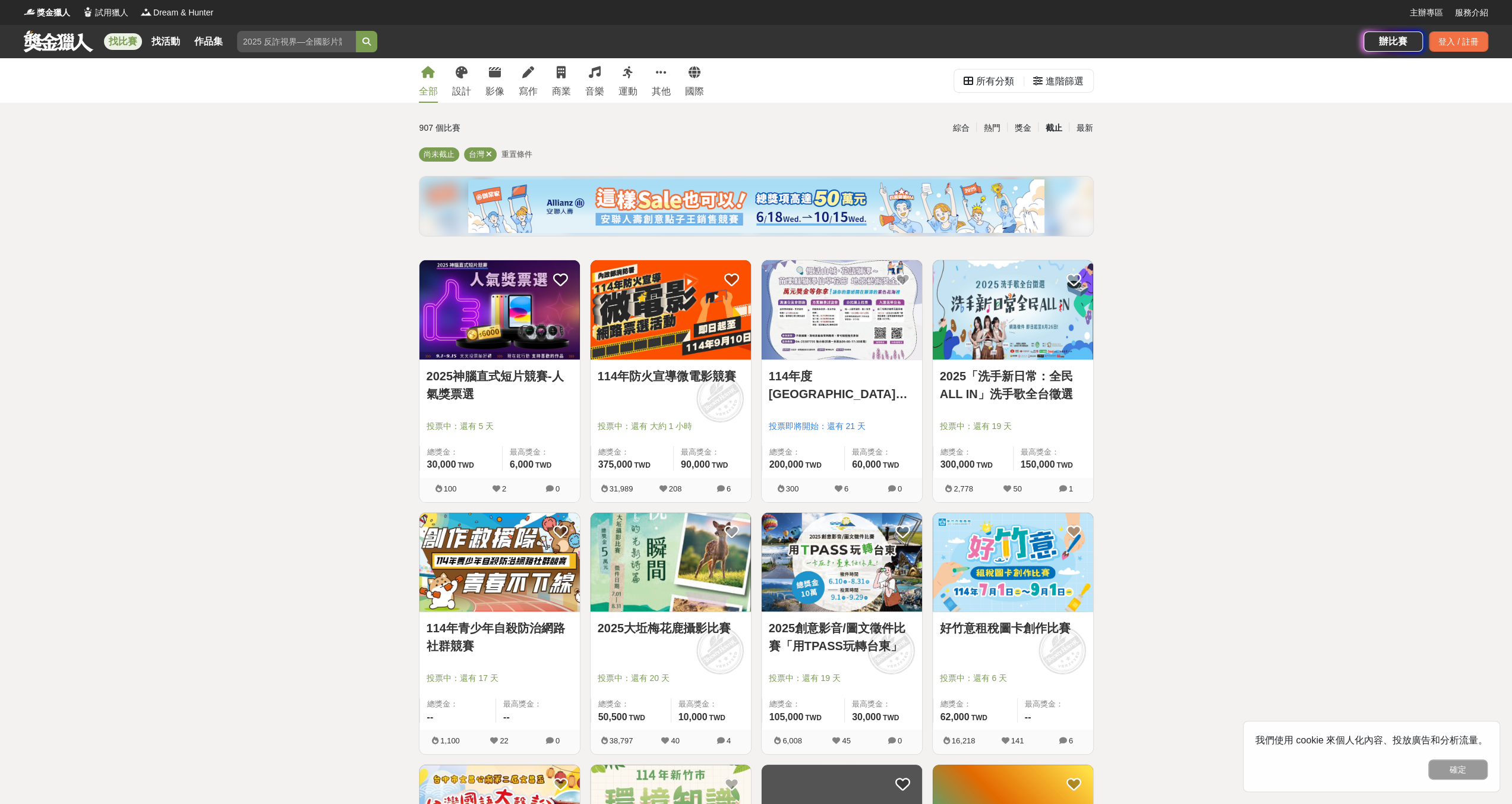
click at [1049, 125] on div "截止" at bounding box center [1054, 128] width 30 height 21
click at [1056, 92] on div "進階篩選" at bounding box center [1065, 81] width 38 height 24
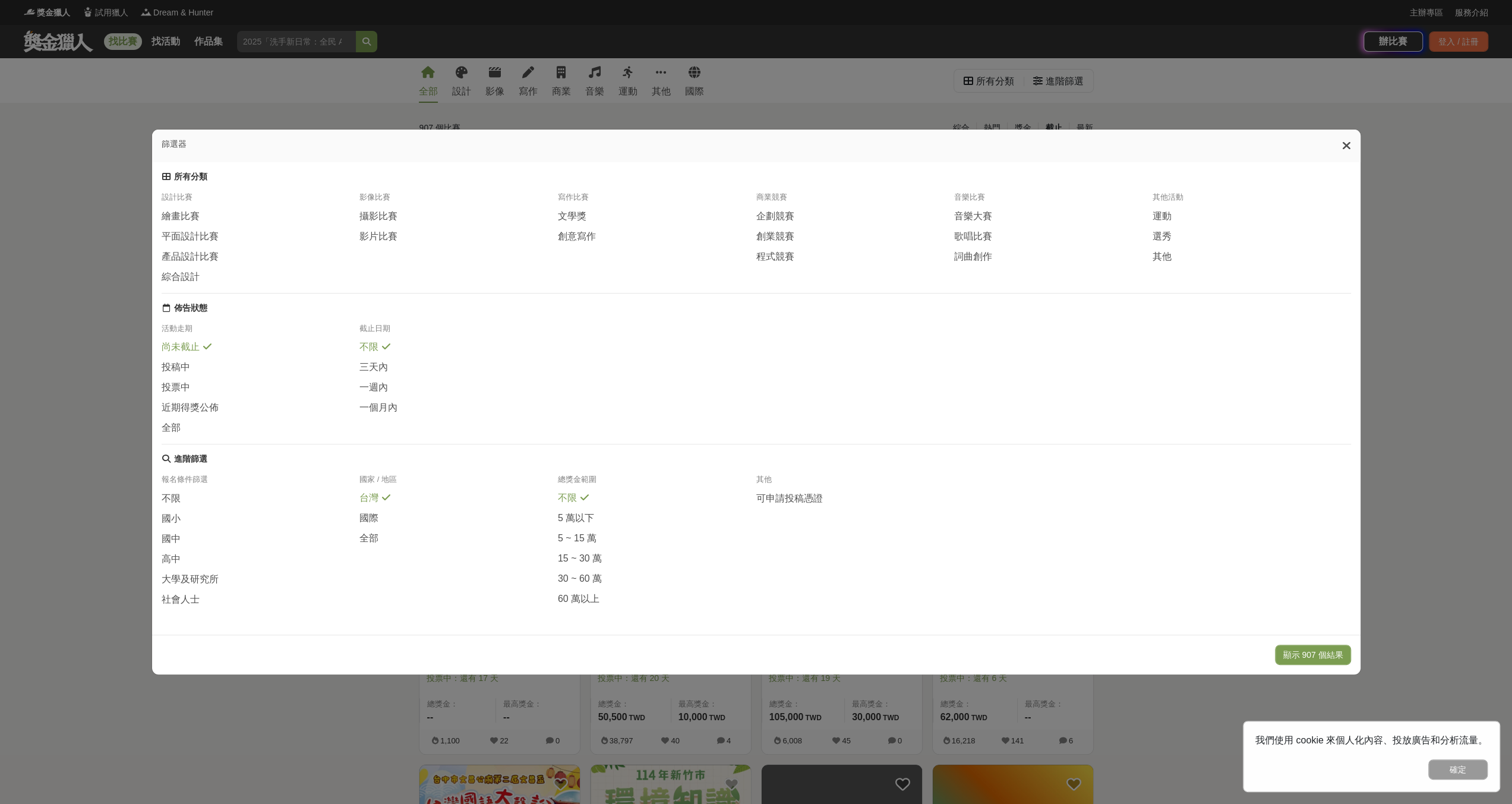
click at [176, 348] on span "尚未截止" at bounding box center [181, 347] width 38 height 12
click at [175, 434] on span "全部" at bounding box center [171, 428] width 19 height 12
click at [112, 406] on div "篩選器 所有分類 設計比賽 繪畫比賽 平面設計比賽 產品設計比賽 綜合設計 影像比賽 攝影比賽 影片比賽 寫作比賽 文學獎 創意寫作 商業競賽 企劃競賽 創業…" at bounding box center [756, 402] width 1512 height 804
click at [1285, 663] on button "顯示 43559 個結果" at bounding box center [1308, 654] width 85 height 20
